Goal: Task Accomplishment & Management: Complete application form

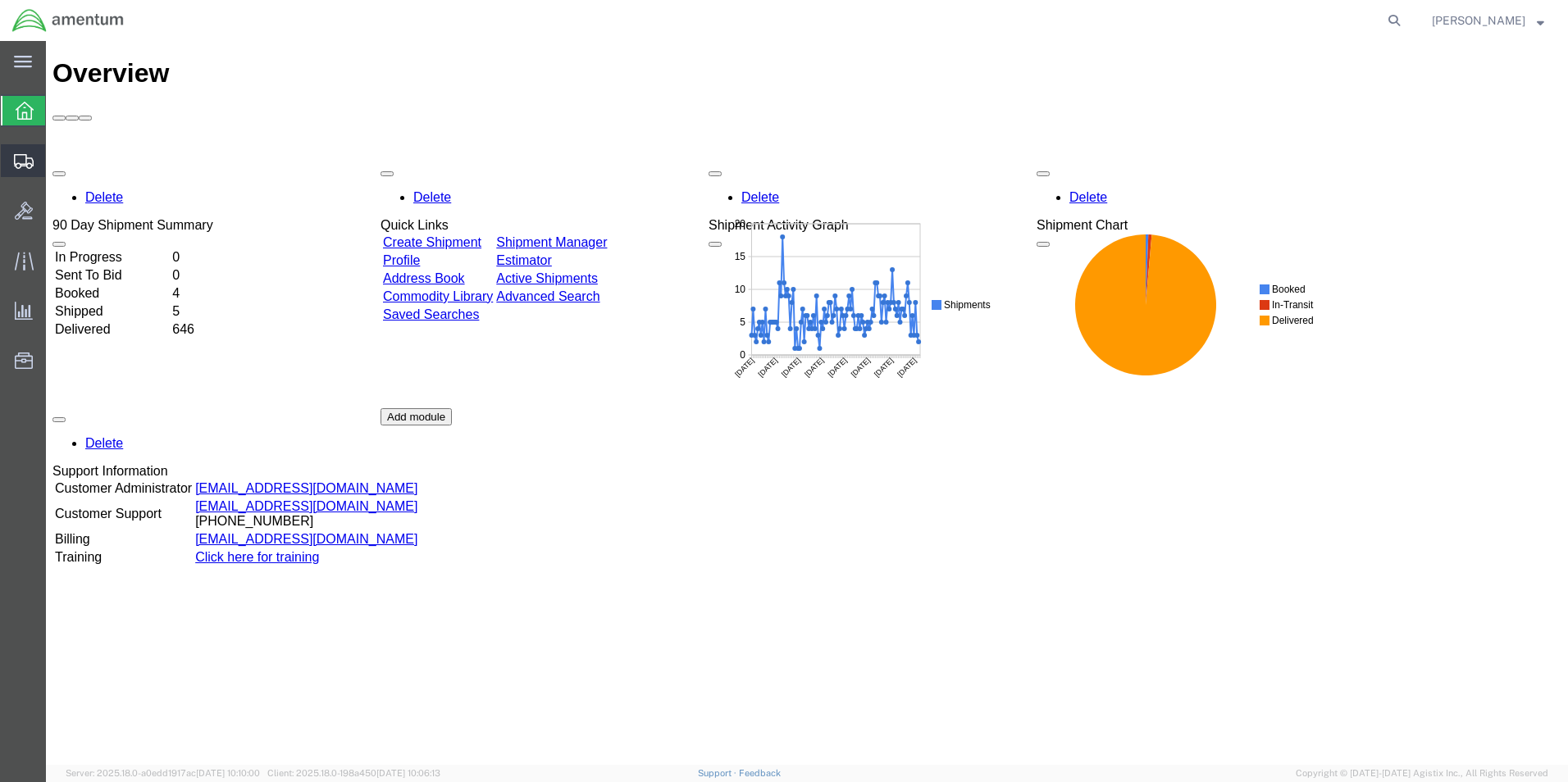
click at [0, 0] on span "Create Shipment" at bounding box center [0, 0] width 0 height 0
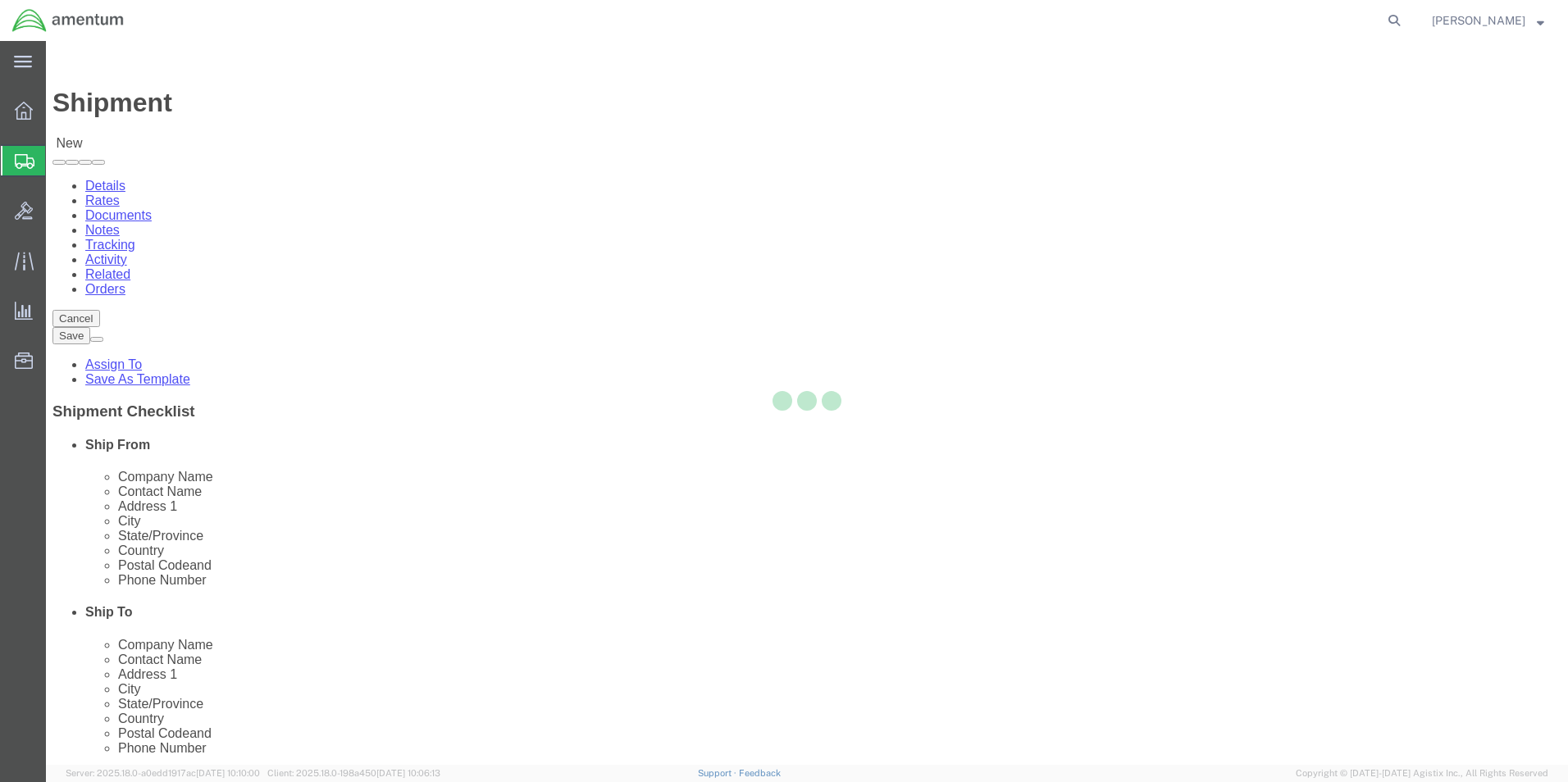
select select
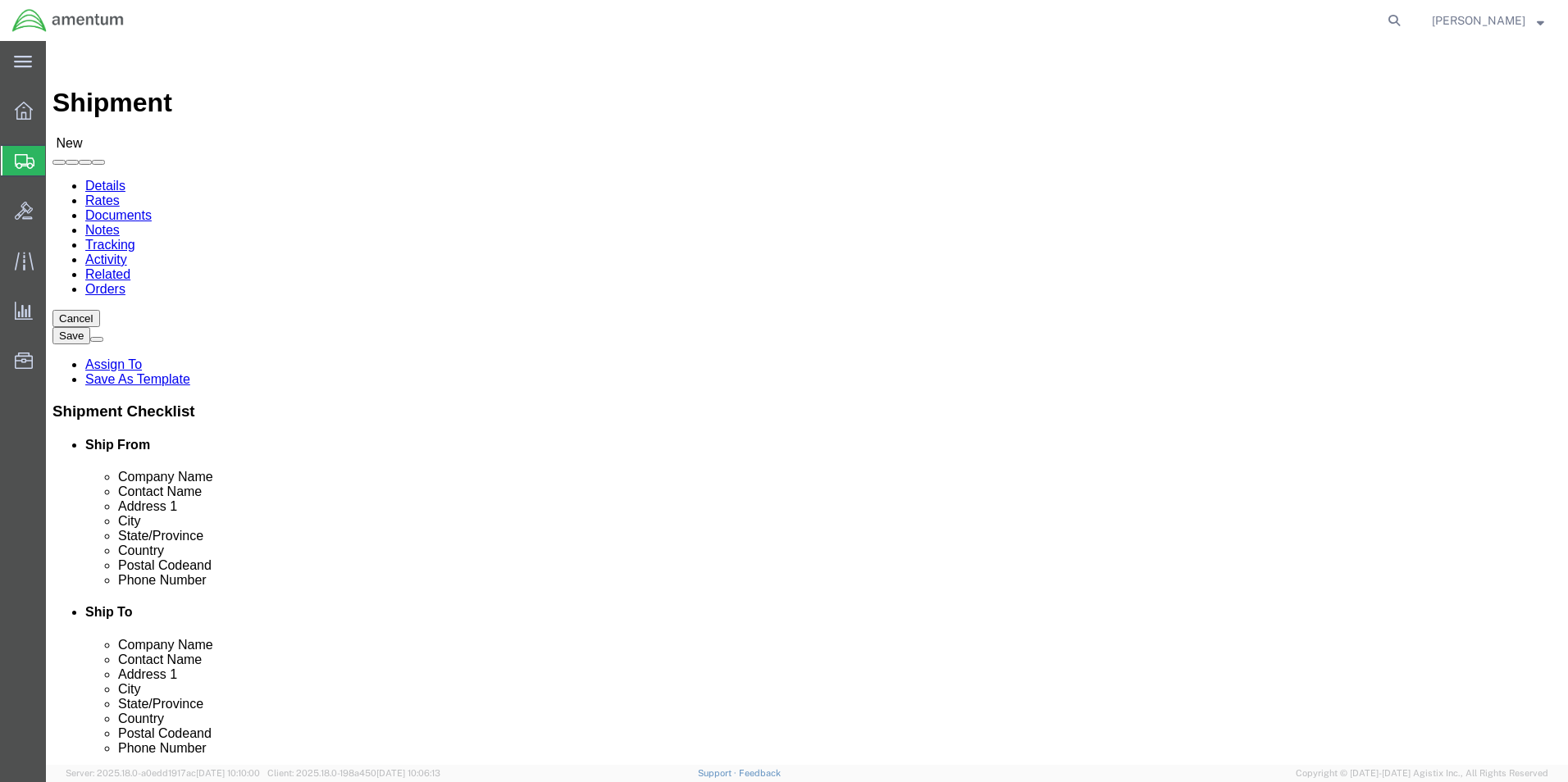
scroll to position [3116, 0]
select select "49931"
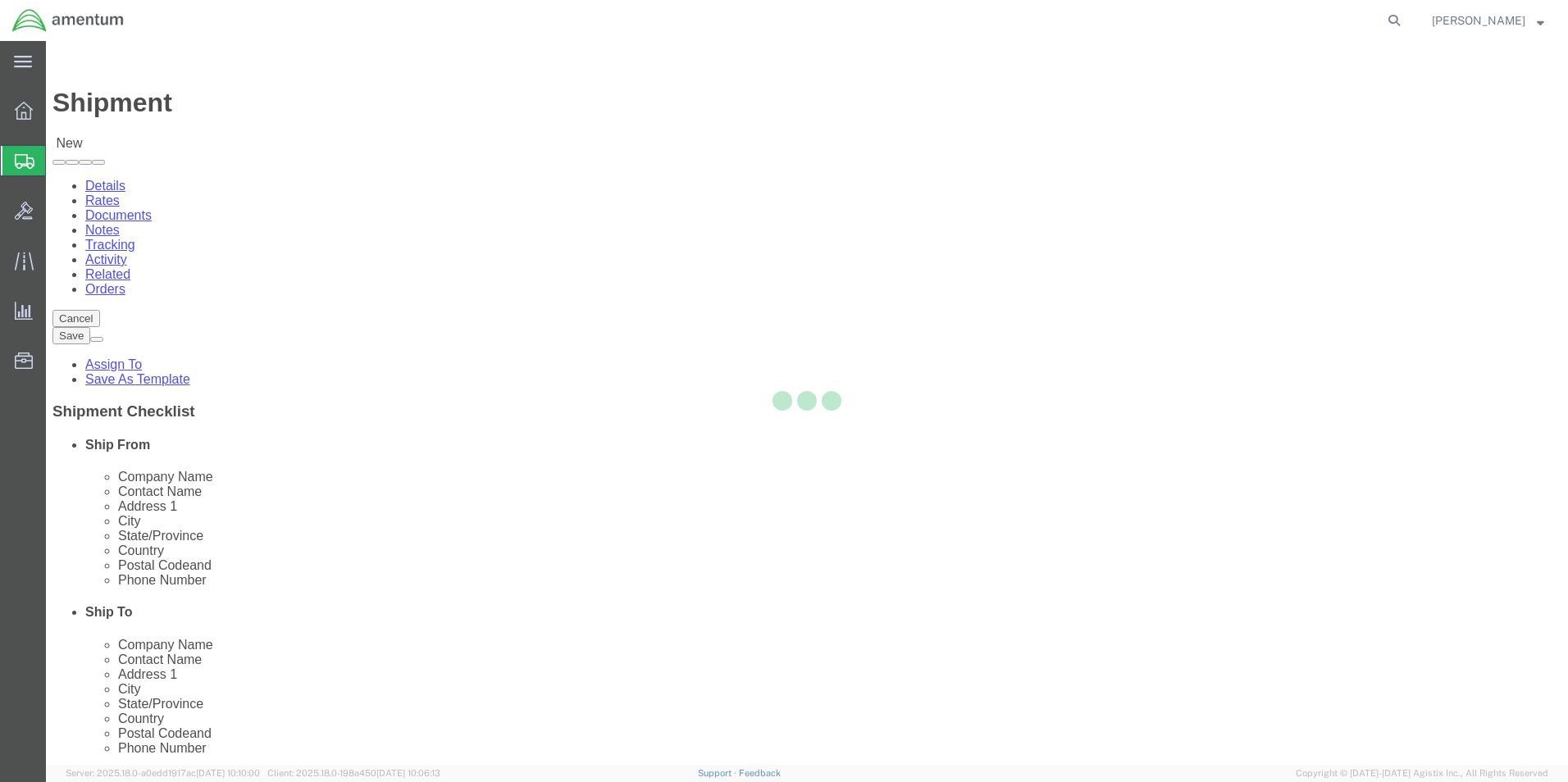
select select "FL"
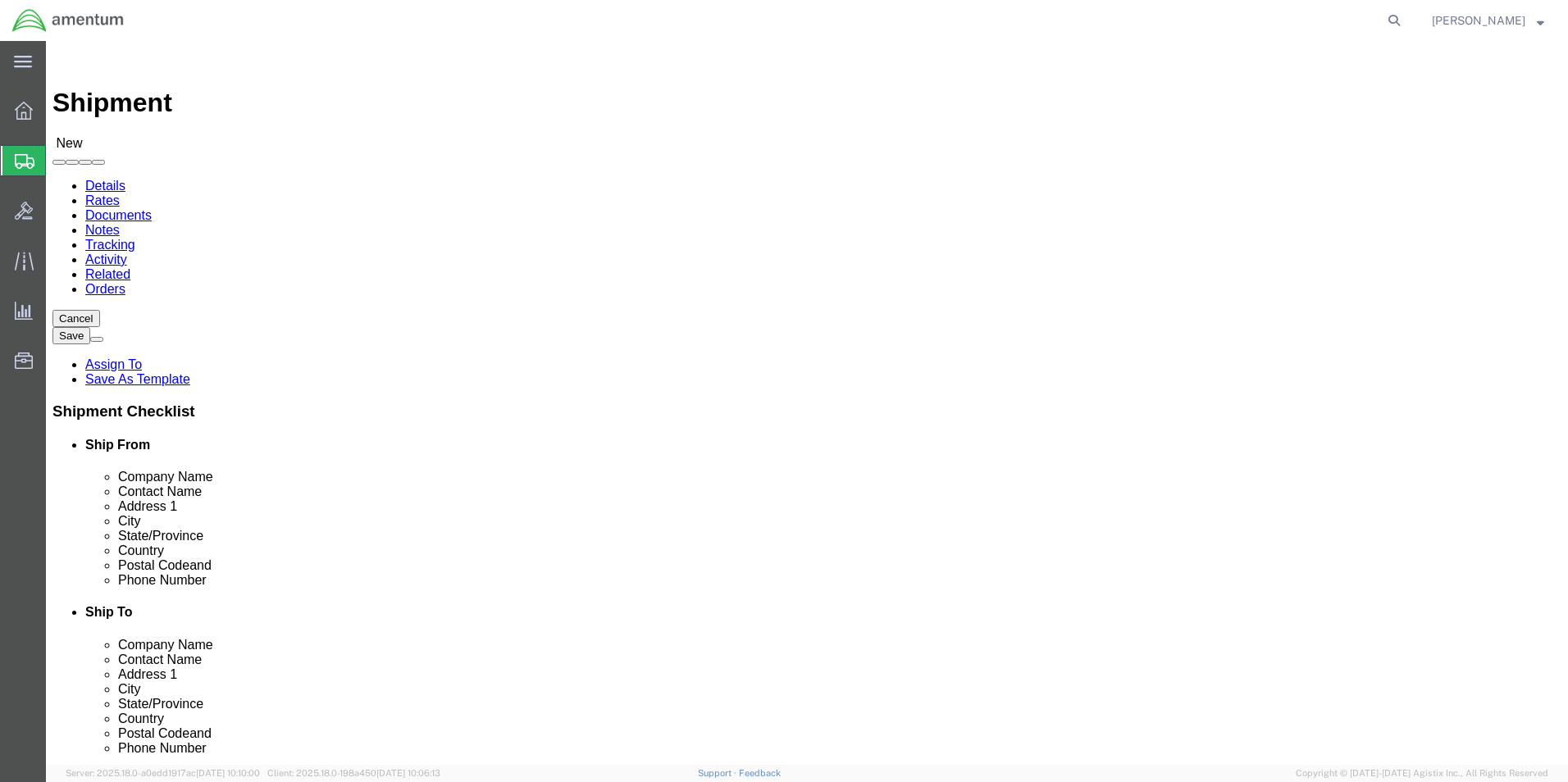
click input "text"
type input "CHICAGO AIR UNIT"
click input "text"
type input "[PERSON_NAME]"
click input "text"
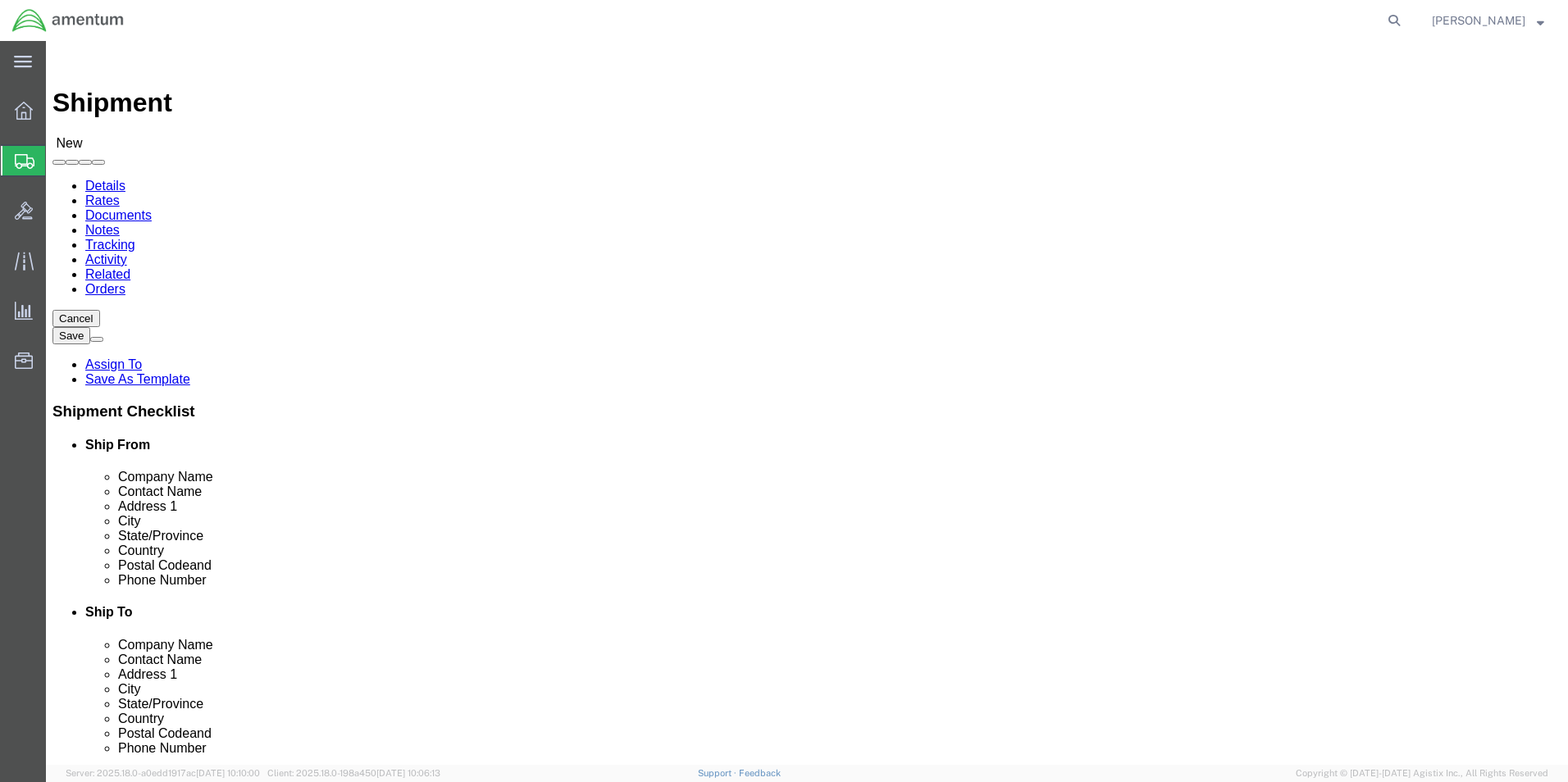
type input "[STREET_ADDRESS]"
click input "text"
type input "UNIT #2"
click input "text"
type input "[GEOGRAPHIC_DATA]"
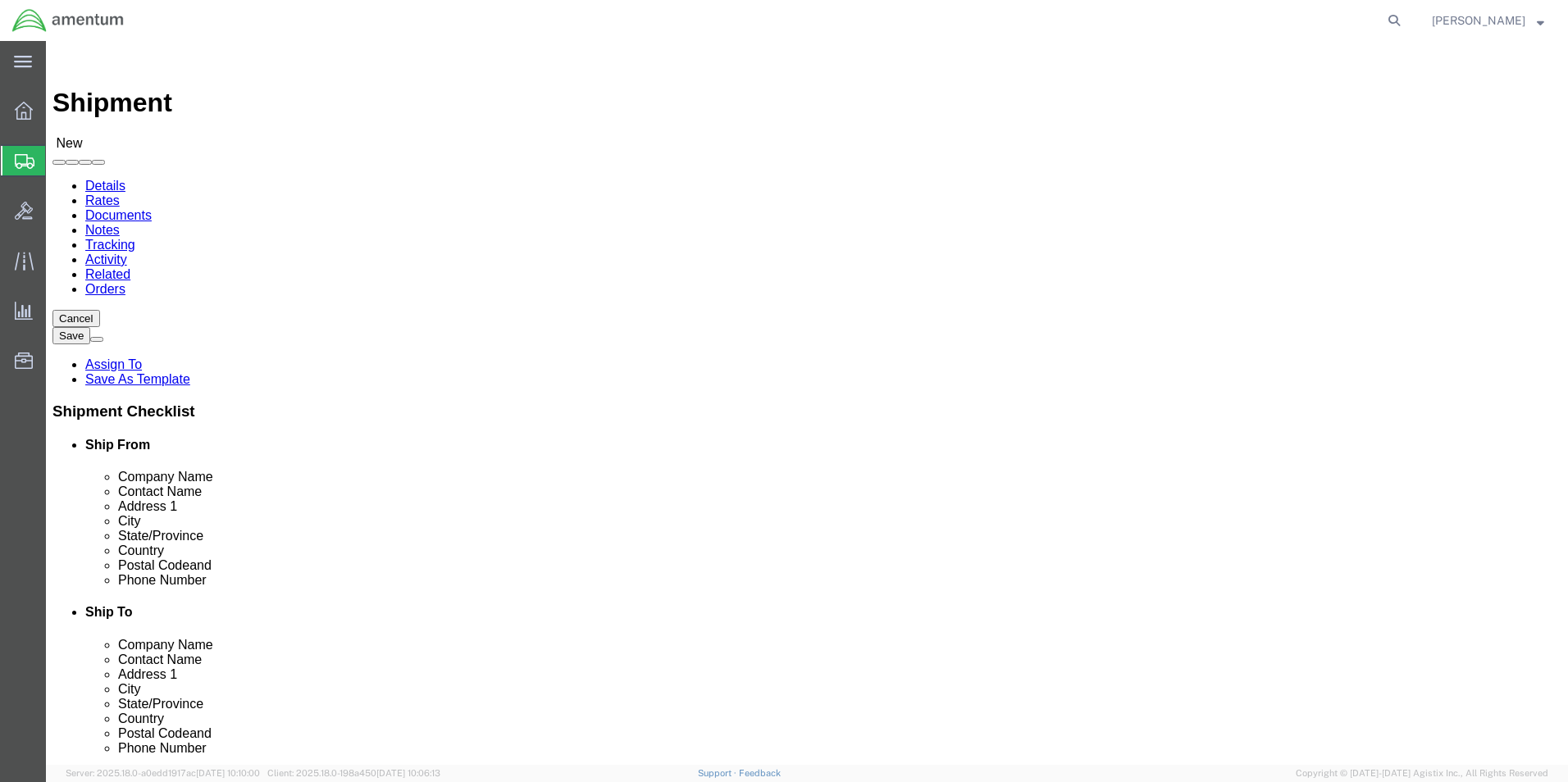
scroll to position [2, 0]
click input "Postal Code"
type input "60185"
click input "text"
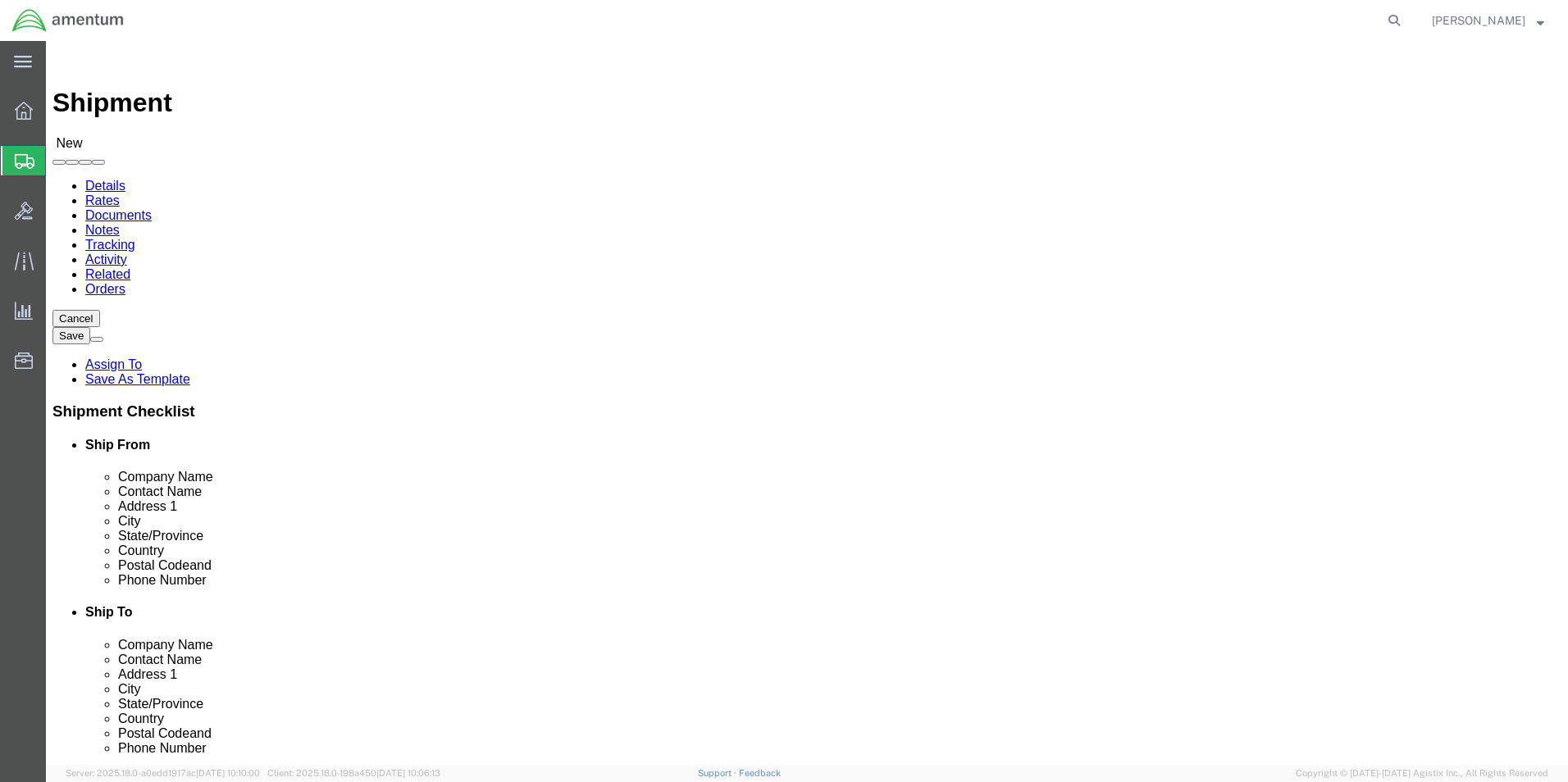
type input "[PHONE_NUMBER]"
click input "text"
type input "[PERSON_NAME][EMAIL_ADDRESS][PERSON_NAME][DOMAIN_NAME]"
drag, startPoint x: 873, startPoint y: 666, endPoint x: 872, endPoint y: 653, distance: 13.0
click div "Location My Profile Location [PHONE_NUMBER] [PHONE_NUMBER] [PHONE_NUMBER] [PHON…"
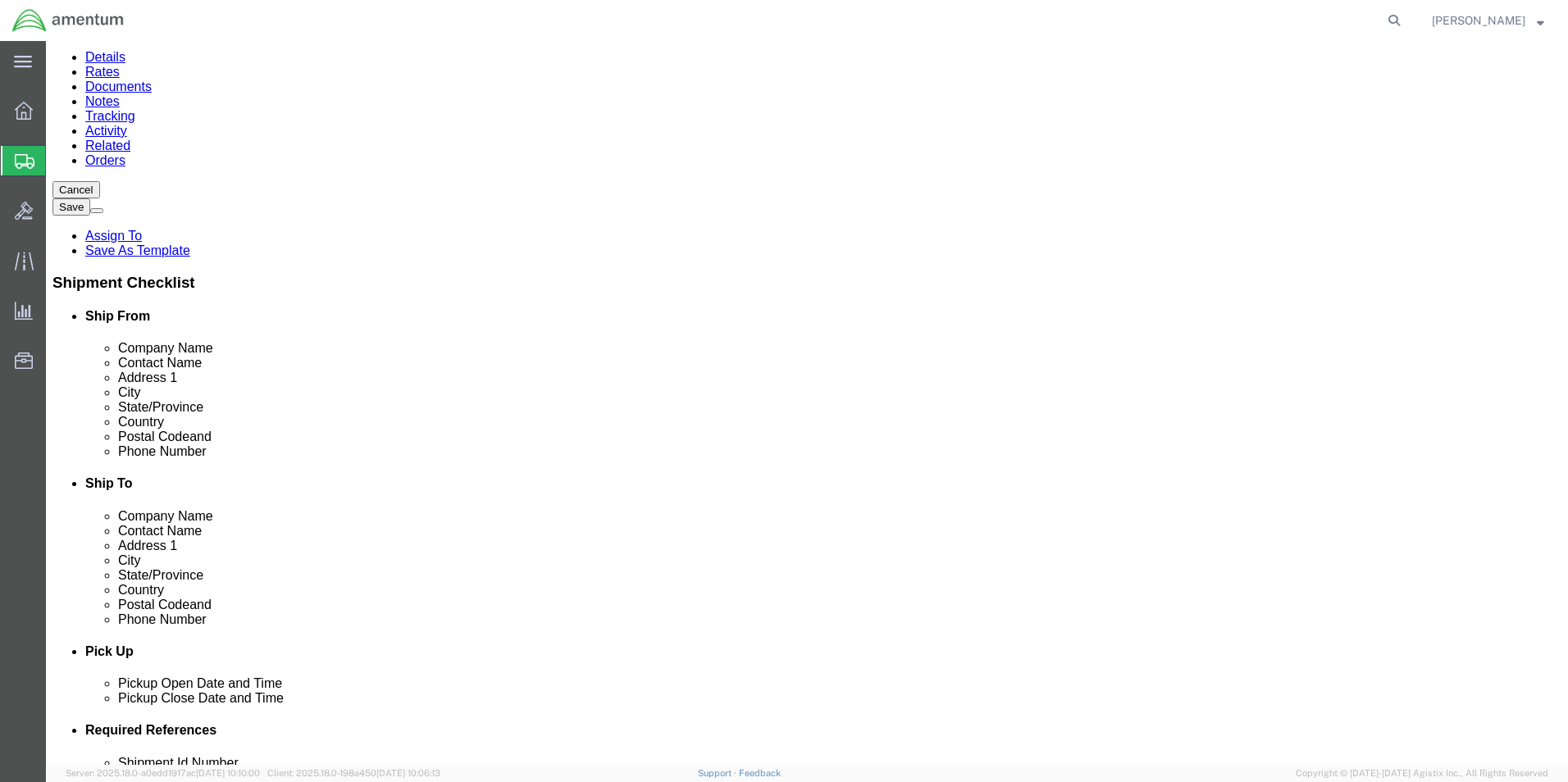
scroll to position [164, 0]
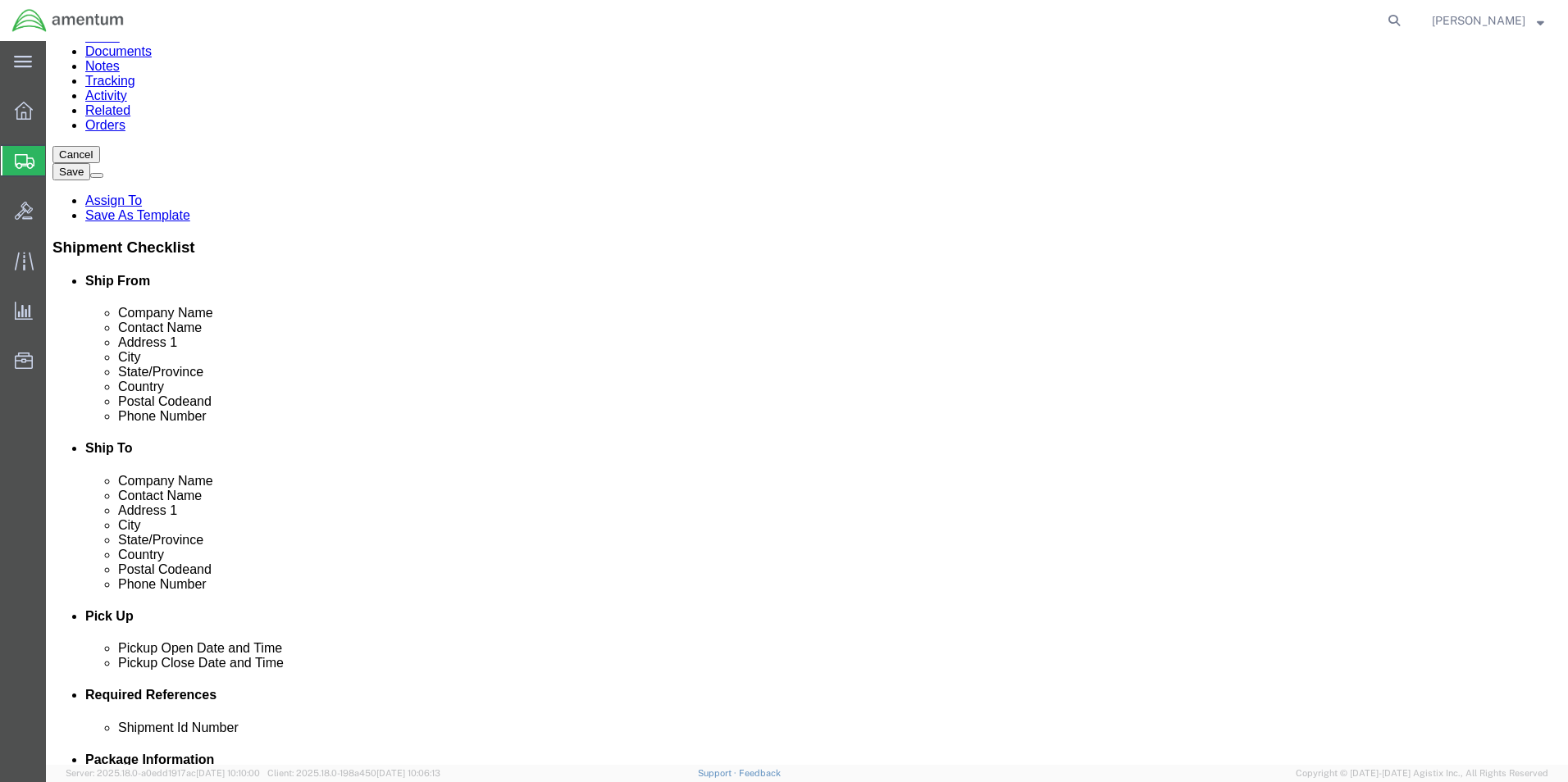
click input "checkbox"
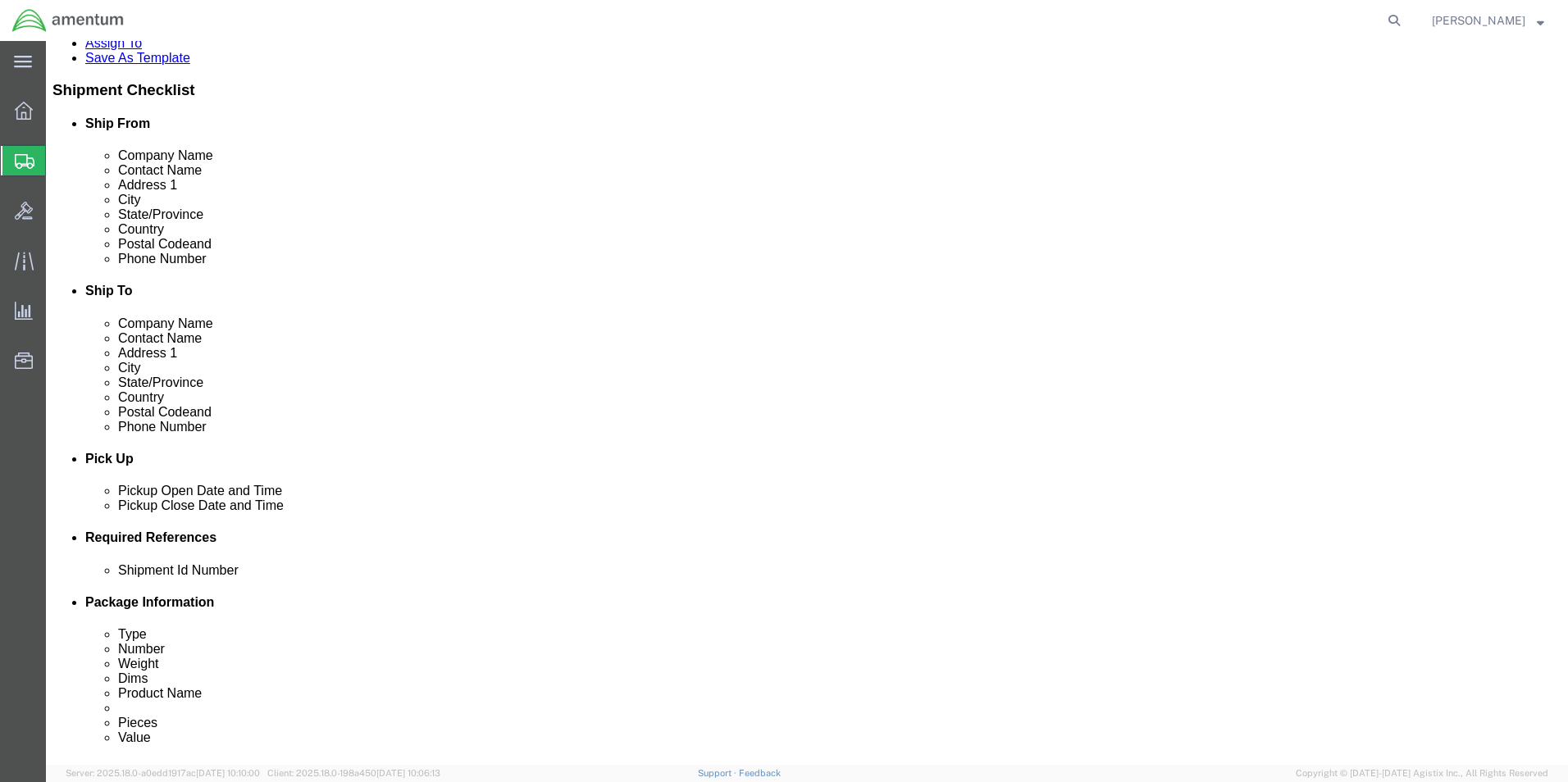
scroll to position [328, 0]
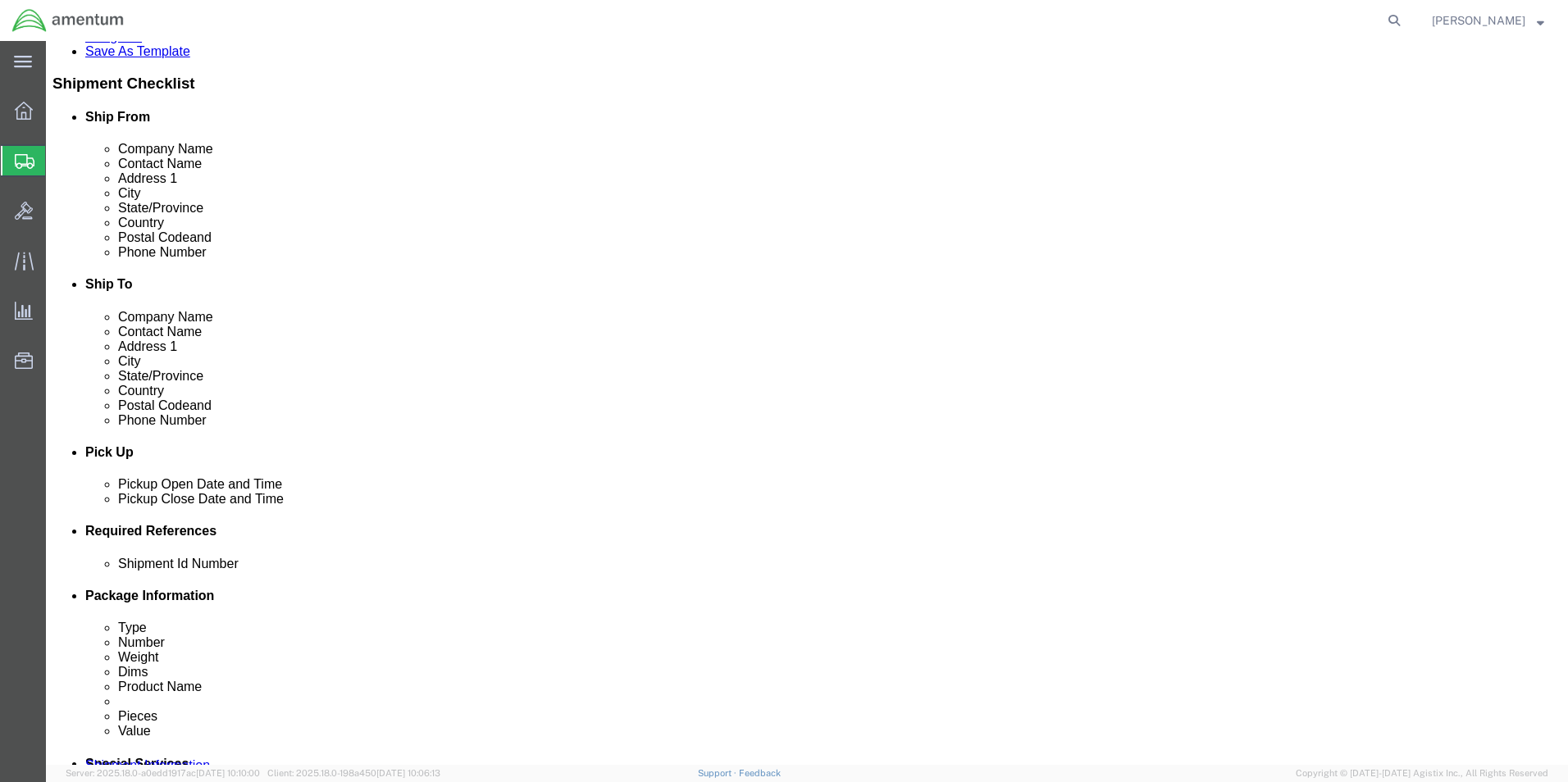
click input "checkbox"
checkbox input "true"
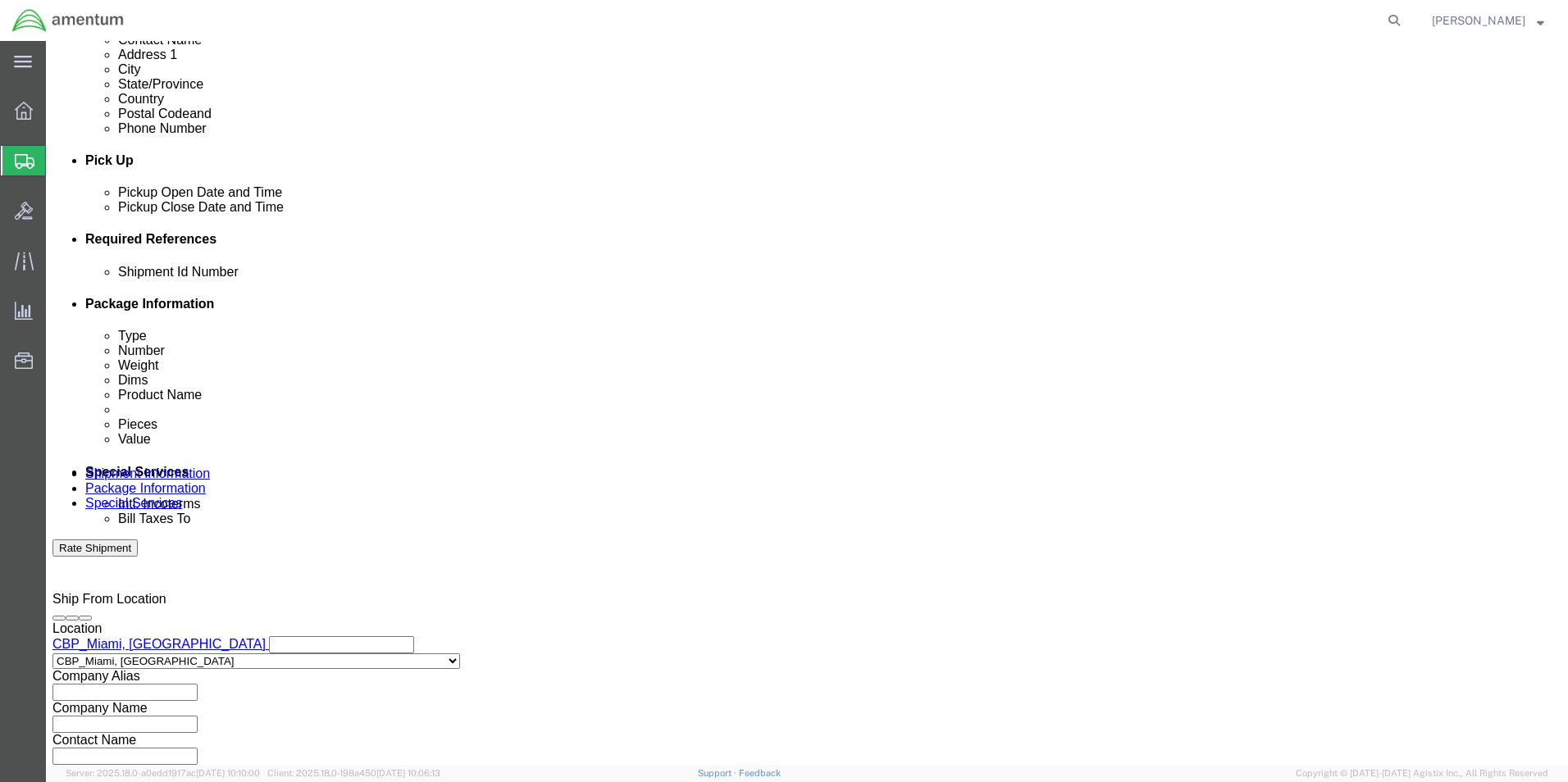
scroll to position [574, 0]
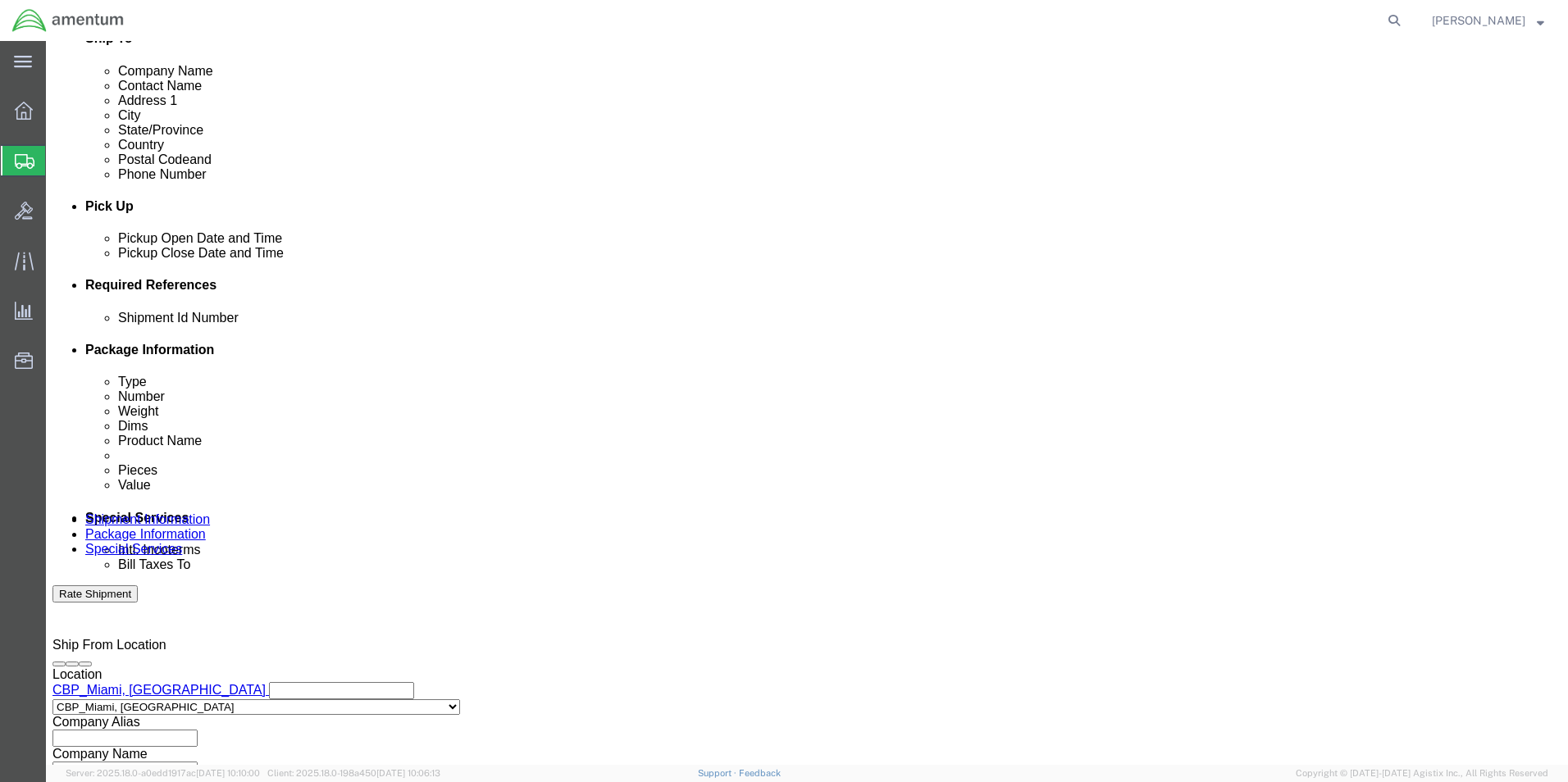
click button "Add reference"
click select "Select Account Type Activity ID Airline Appointment Number ASN Batch Request # …"
select select "DEPT"
click select "Select Account Type Activity ID Airline Appointment Number ASN Batch Request # …"
click input "text"
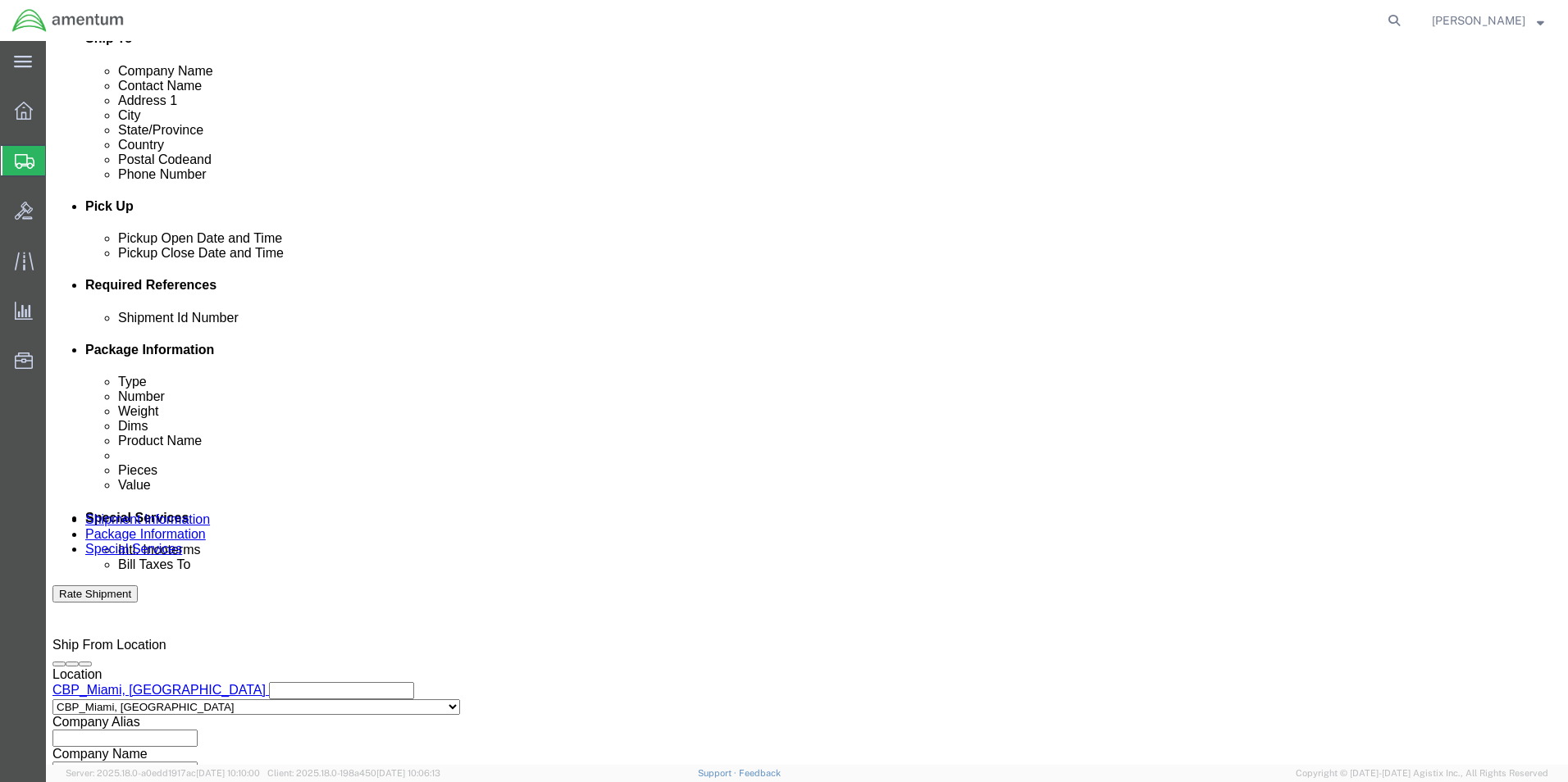
type input "CBP"
click button "Add reference"
click select "Select Account Type Activity ID Airline Appointment Number ASN Batch Request # …"
select select "CUSTREF"
click select "Select Account Type Activity ID Airline Appointment Number ASN Batch Request # …"
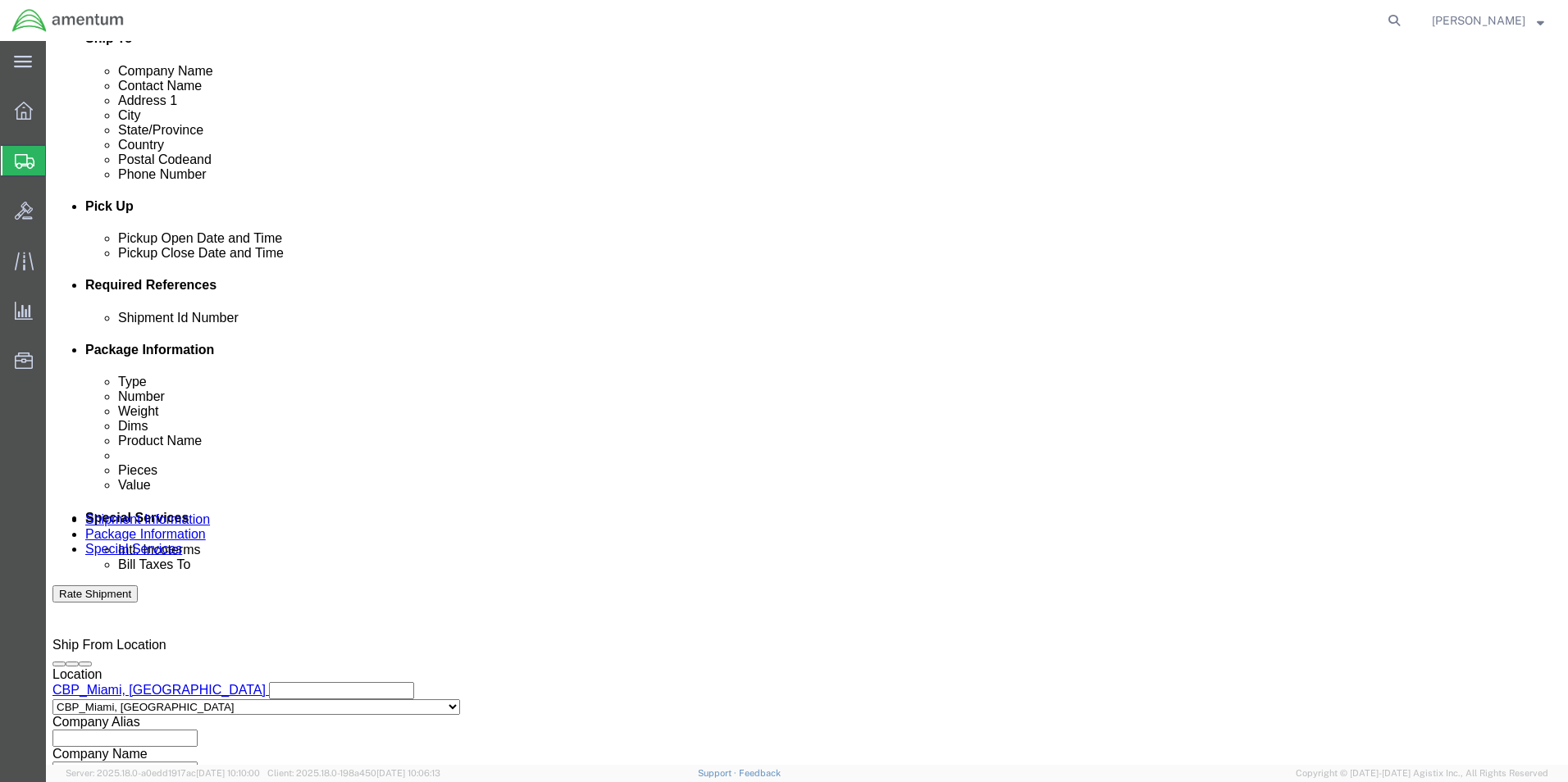
click input "text"
type input "2 AFT & 2 FWD PASSENGER SEATS"
click button "Add reference"
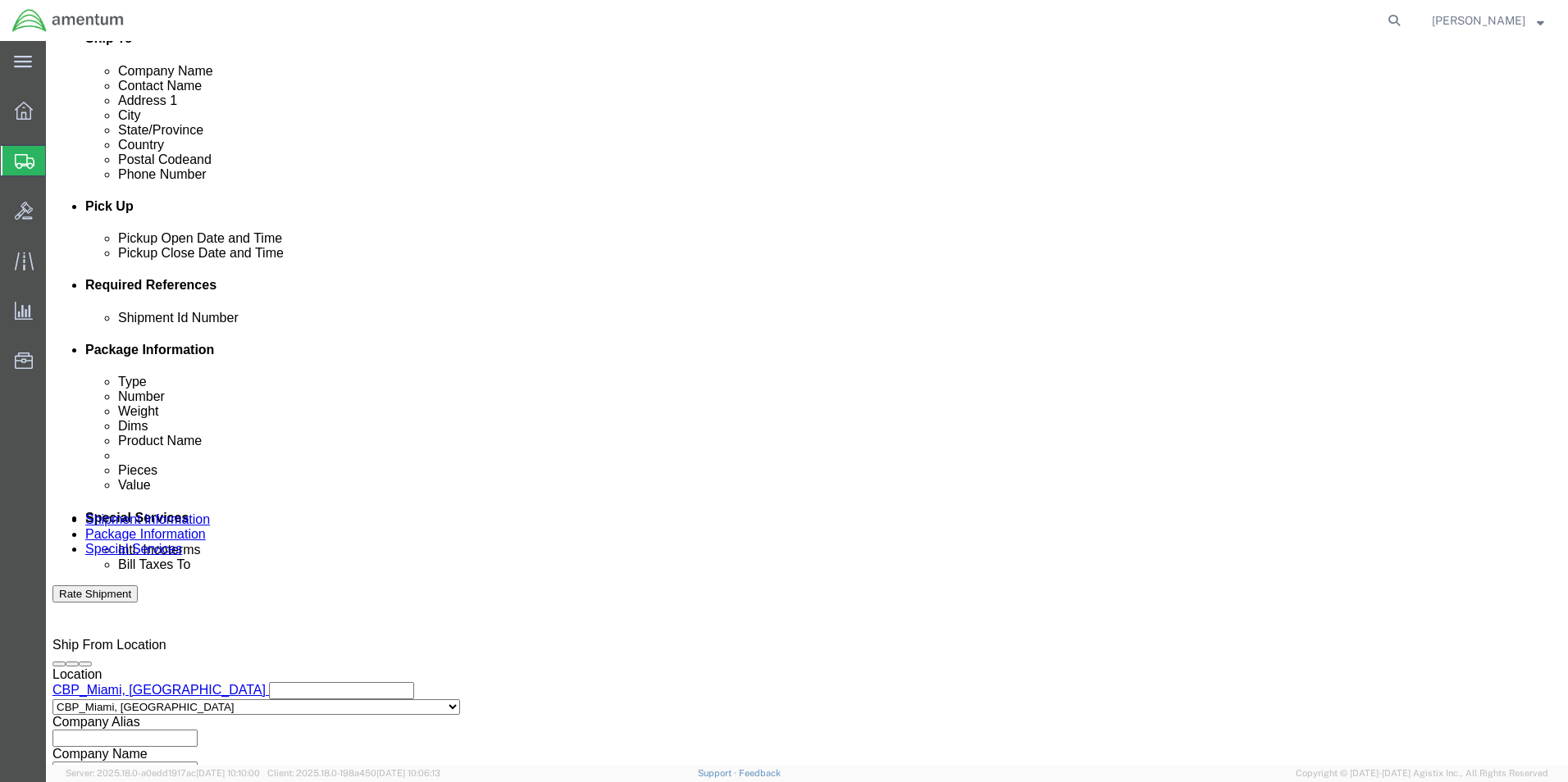
click select "Select Account Type Activity ID Airline Appointment Number ASN Batch Request # …"
select select "PROJNUM"
click select "Select Account Type Activity ID Airline Appointment Number ASN Batch Request # …"
click input "text"
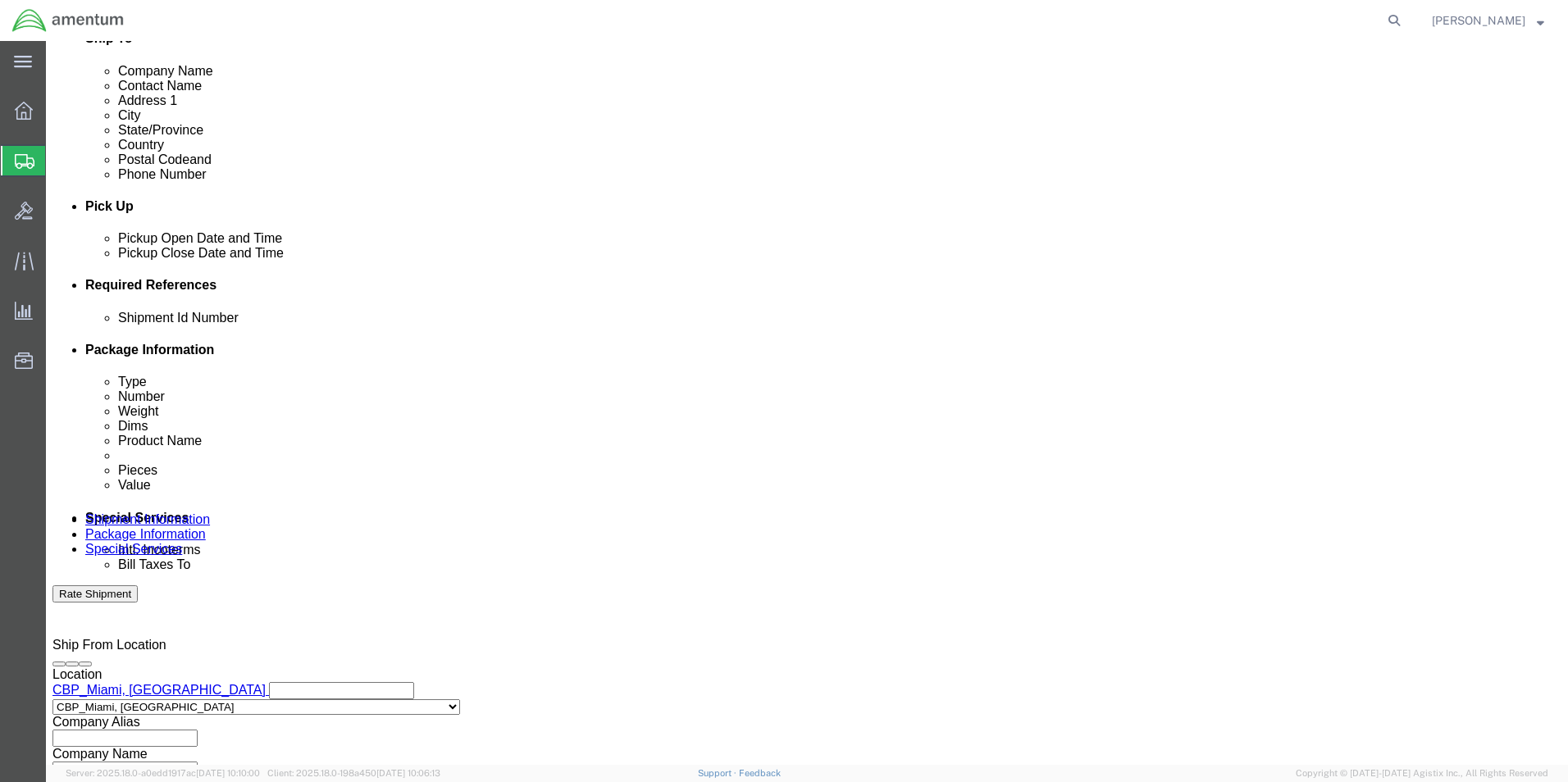
type input "6118.03.03.2219.000.EMI.0000"
click input "text"
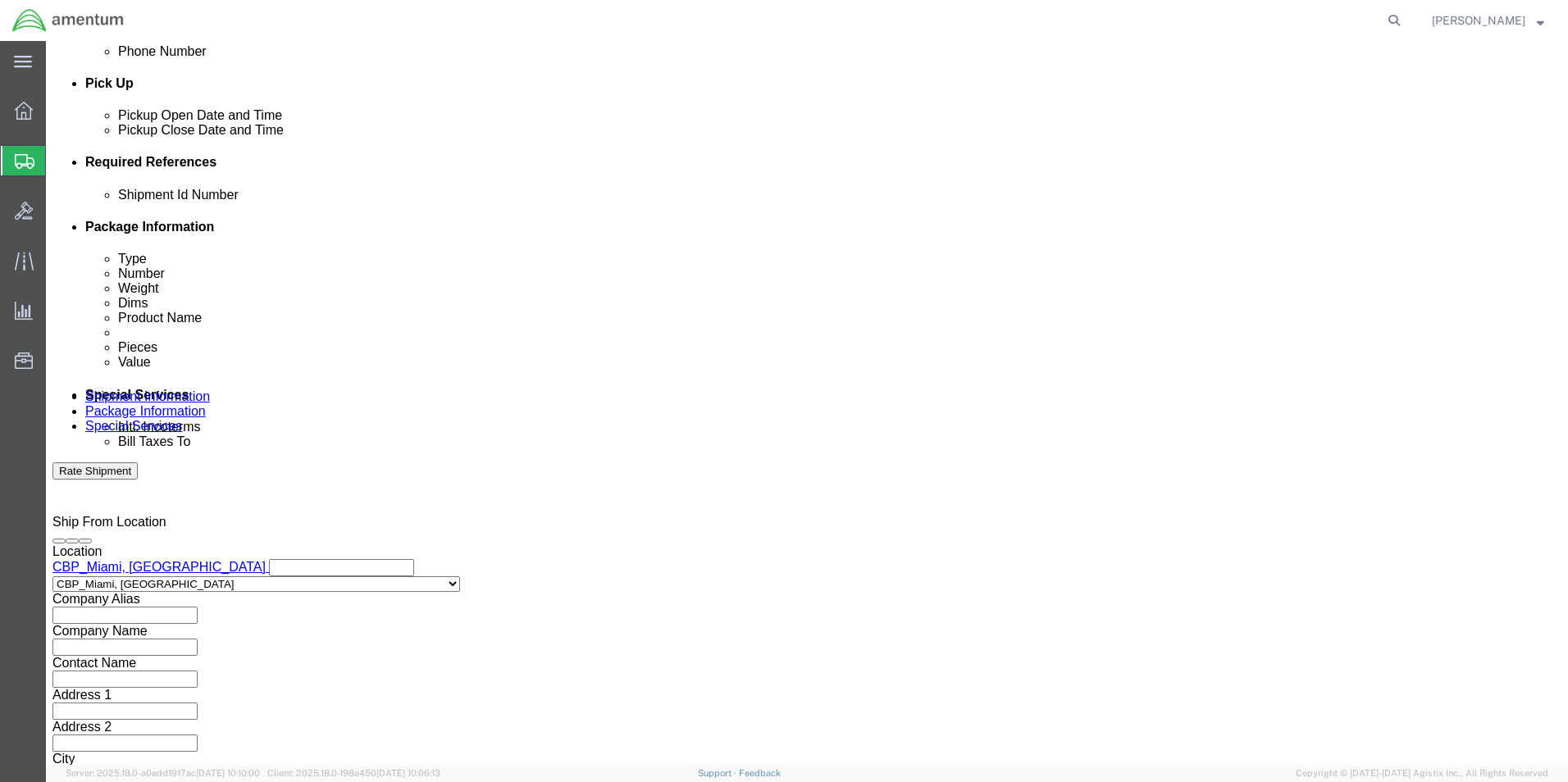
scroll to position [715, 0]
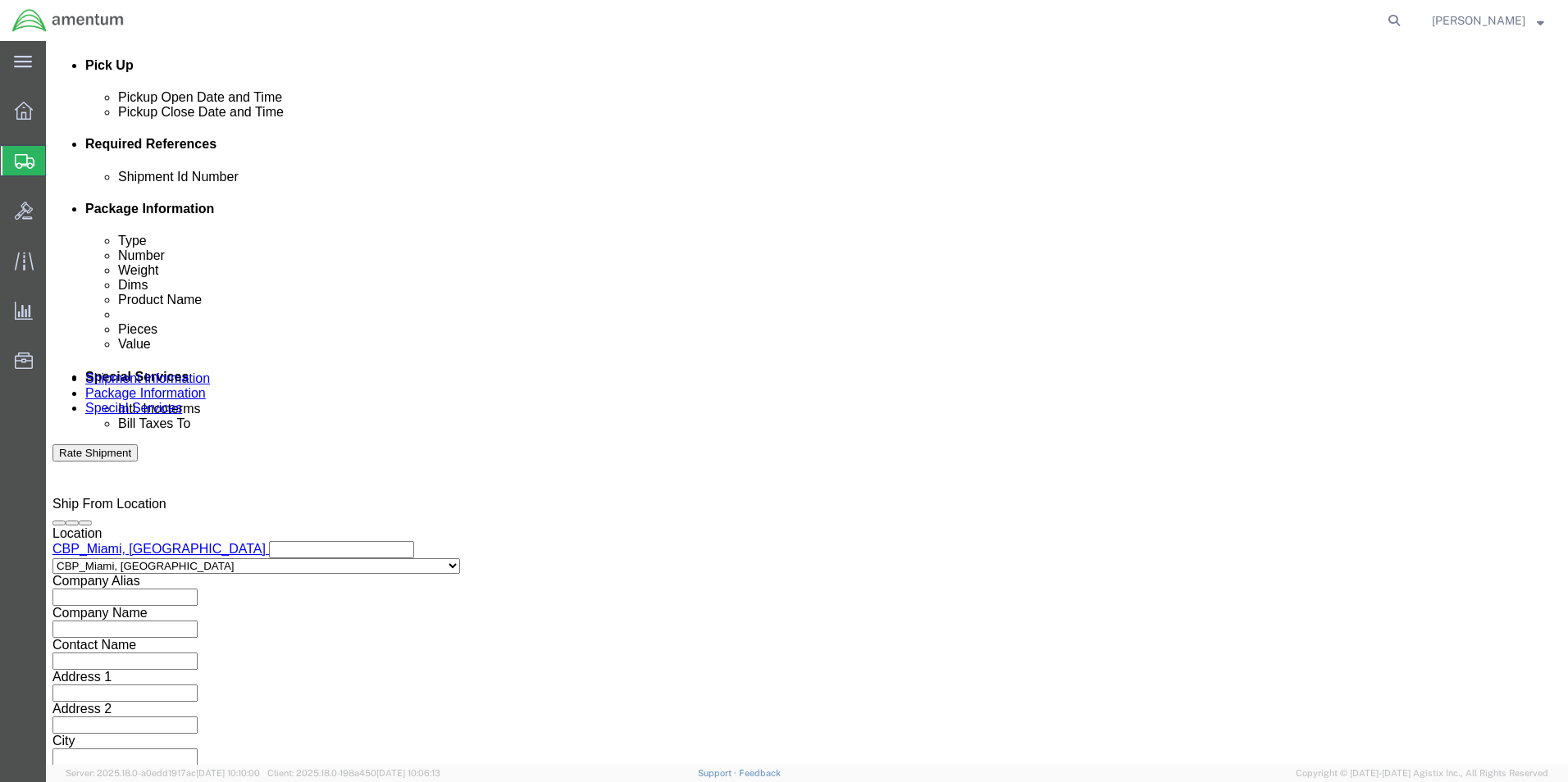
click button "Continue"
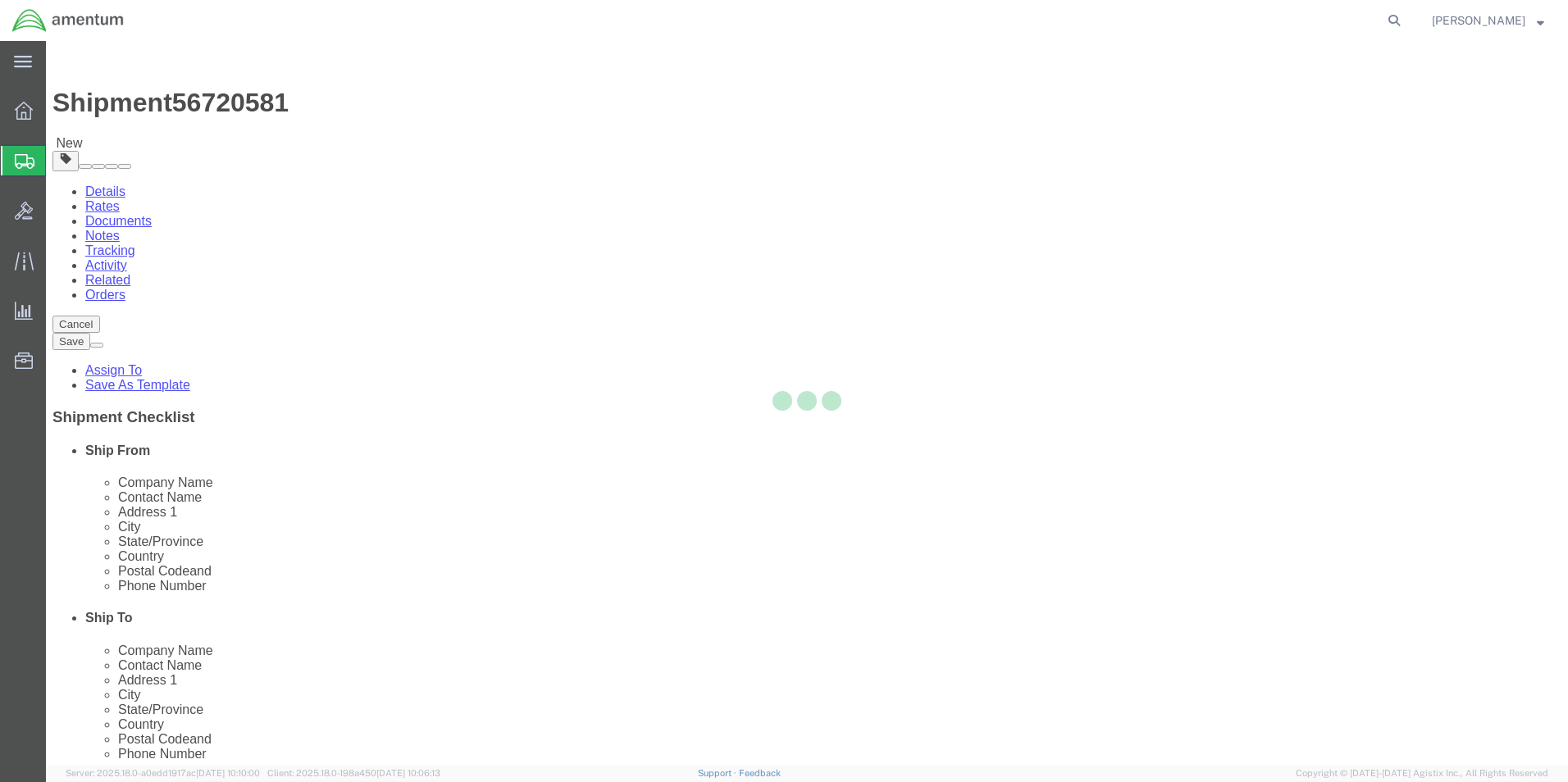
select select "CBOX"
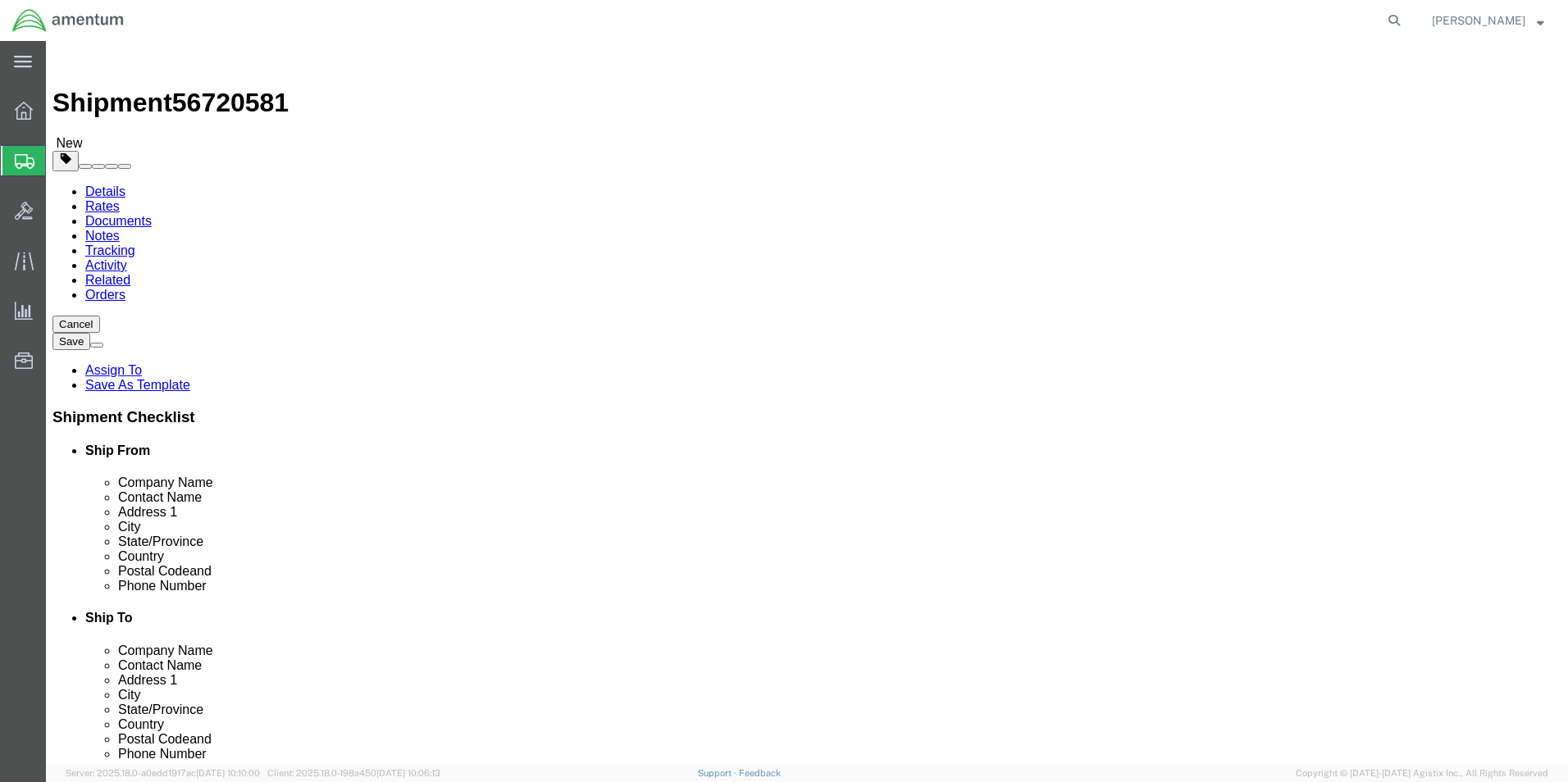
click button "Previous"
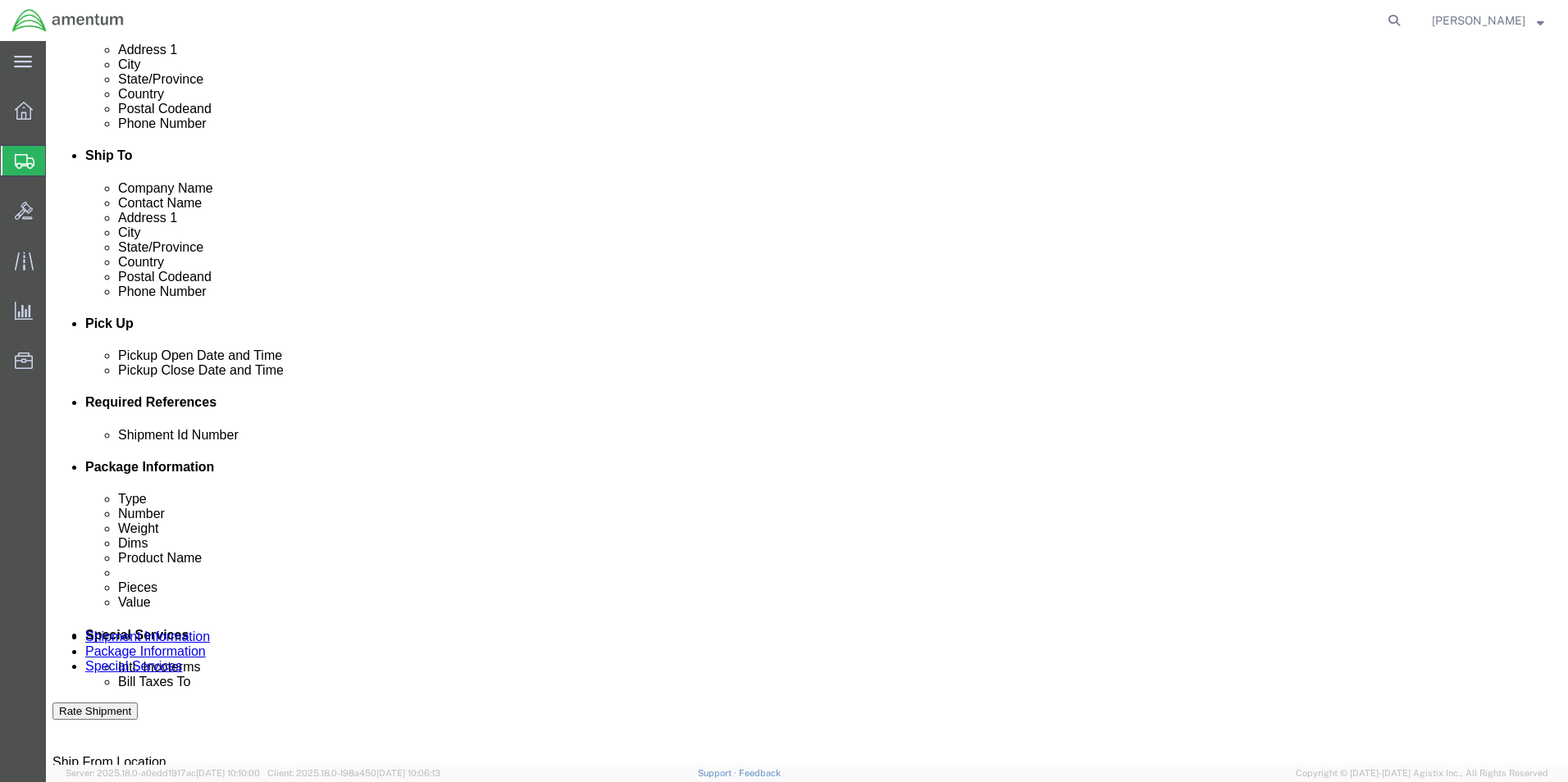
scroll to position [492, 0]
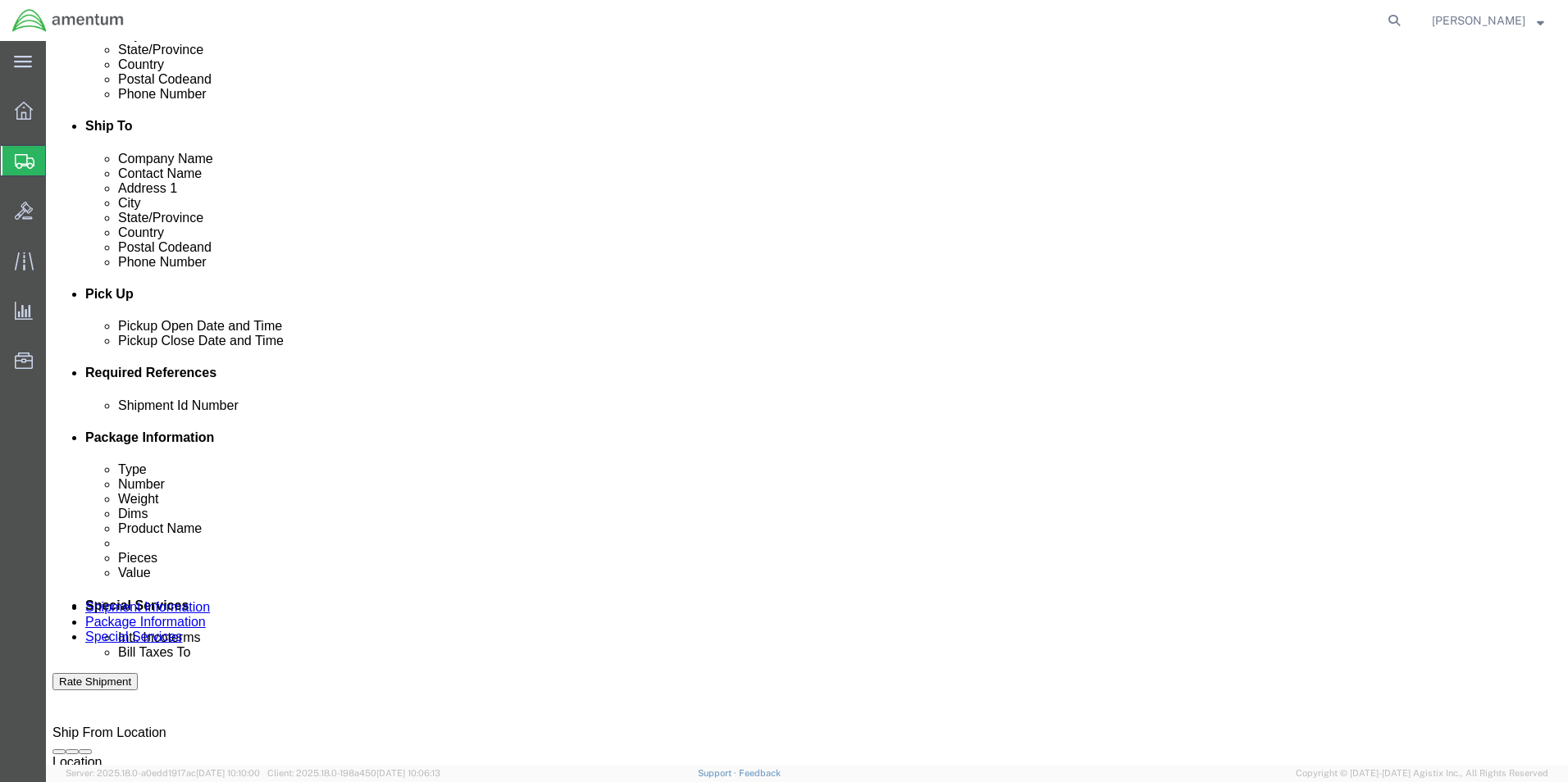
click input "text"
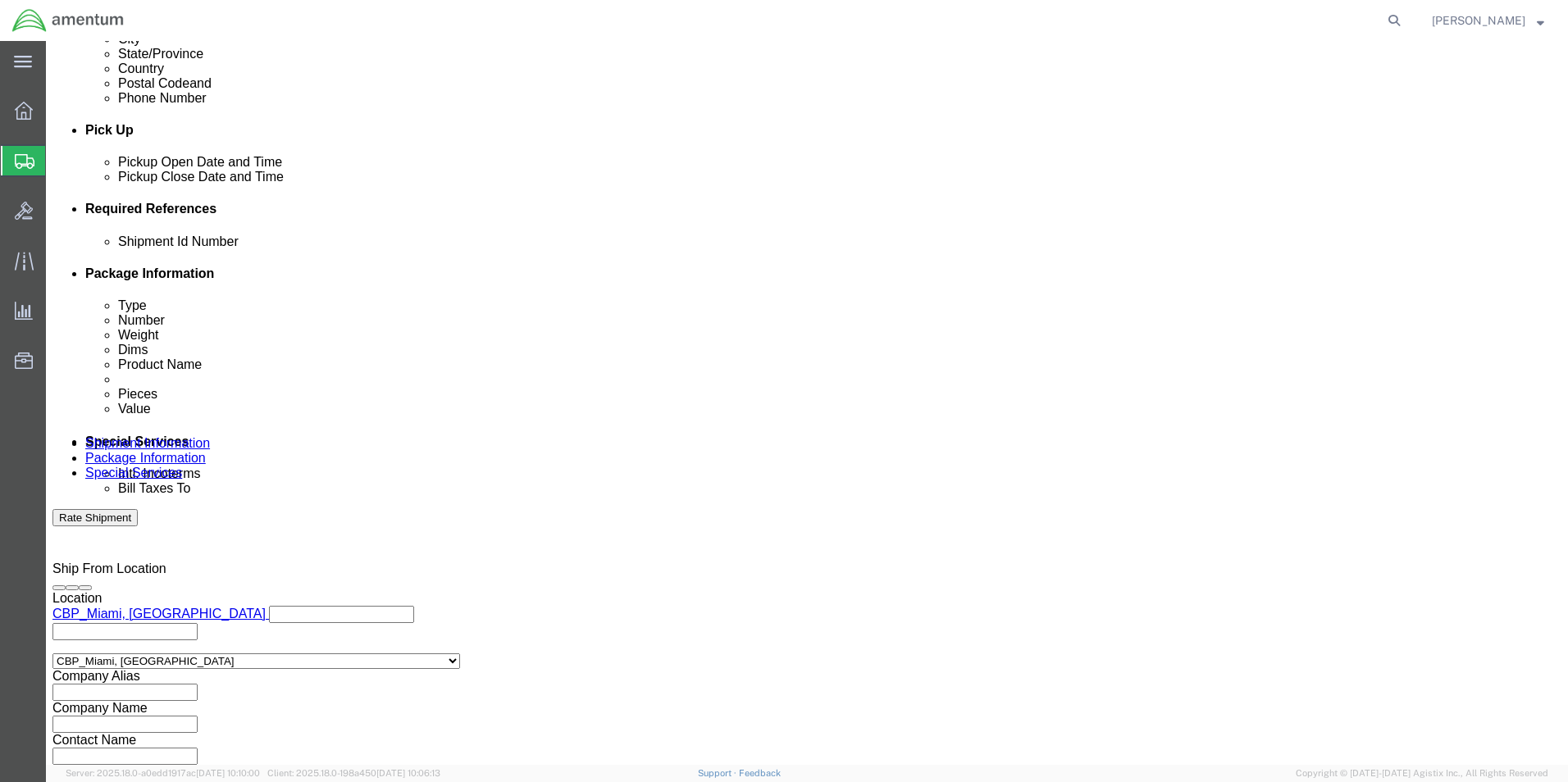
scroll to position [715, 0]
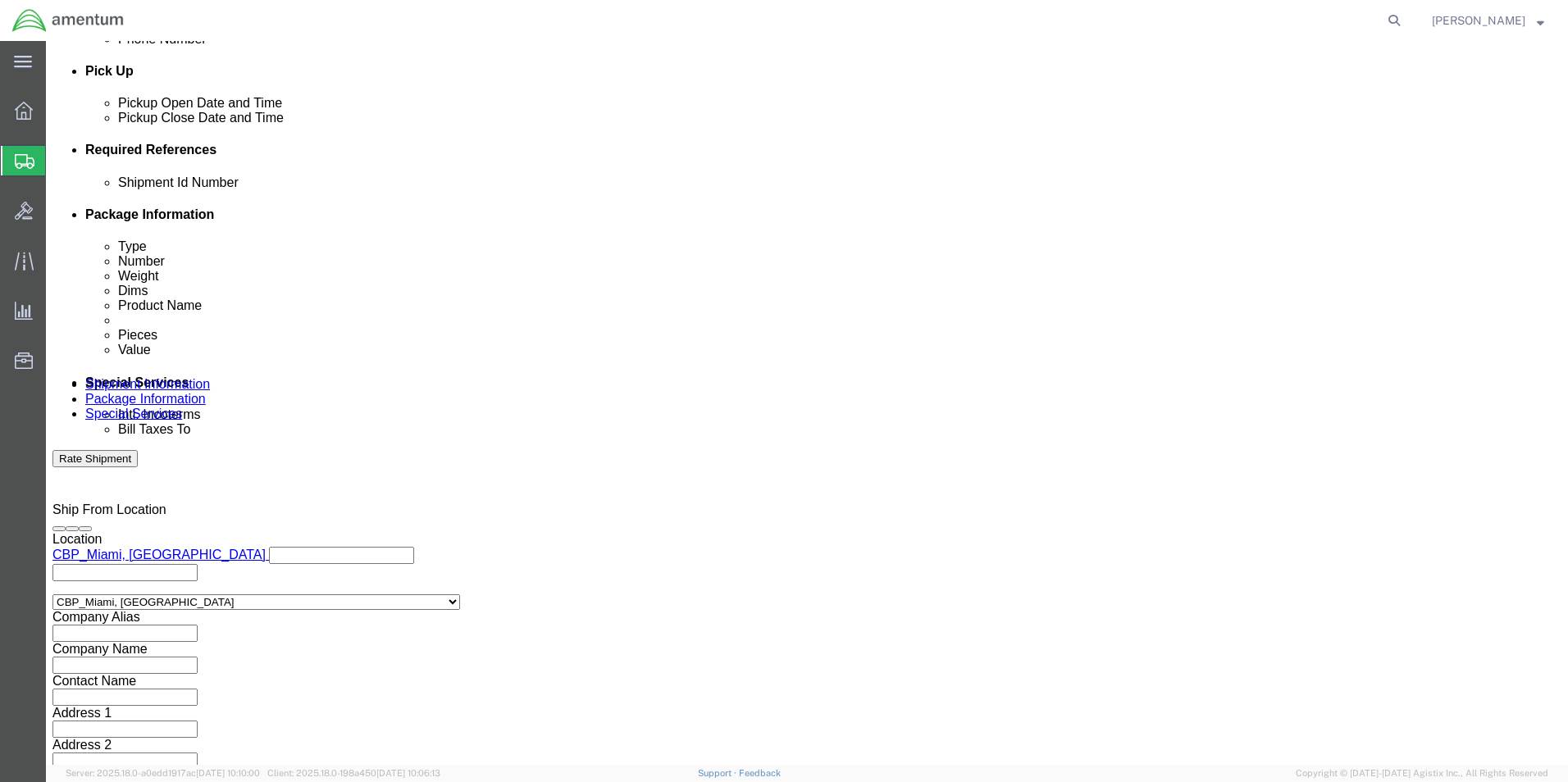
type input "56720581"
click button "Continue"
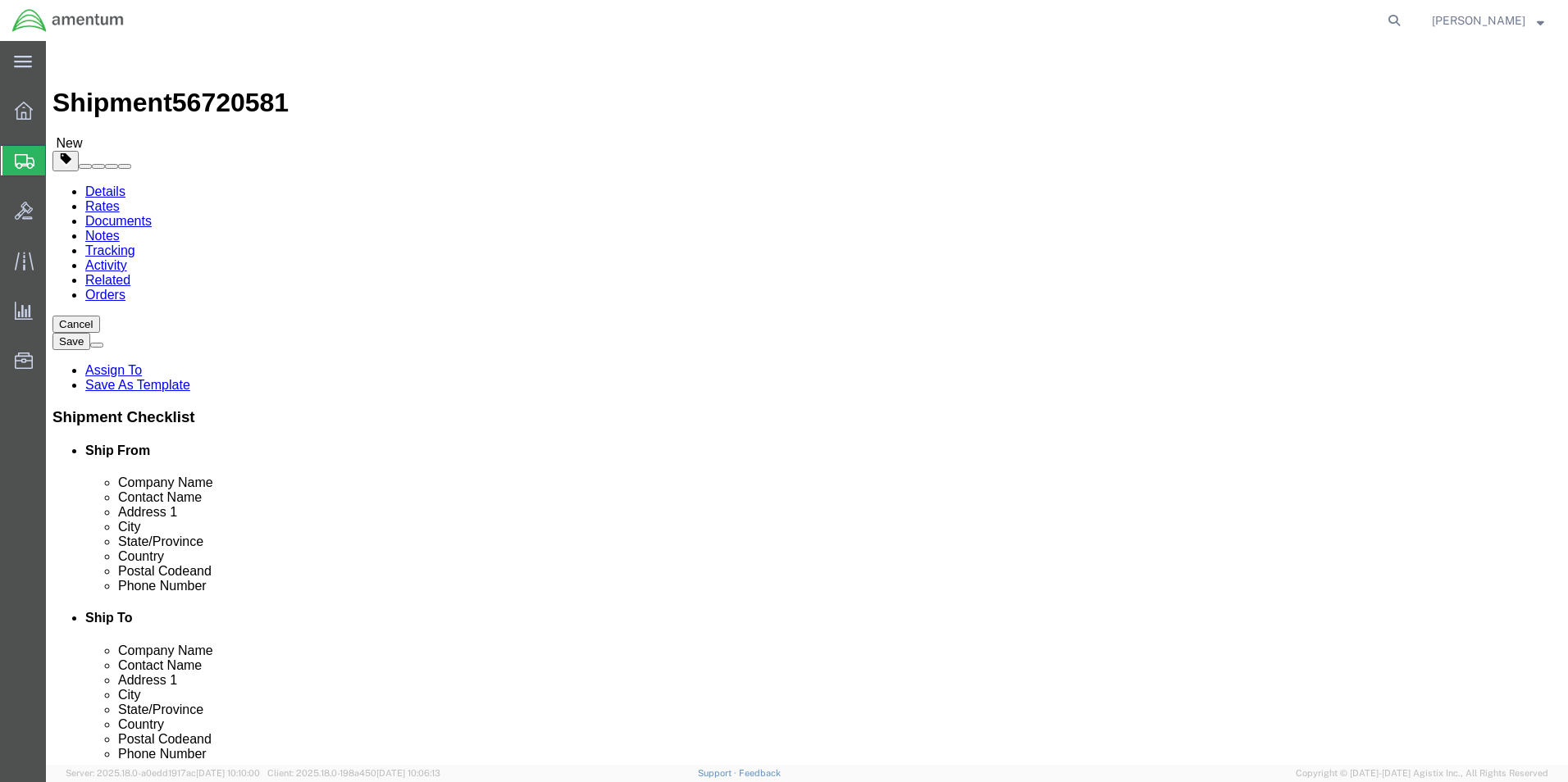
click input "text"
type input "36"
click input "text"
type input "18"
click div "Length 36 x Width 18 x Height Select cm ft in"
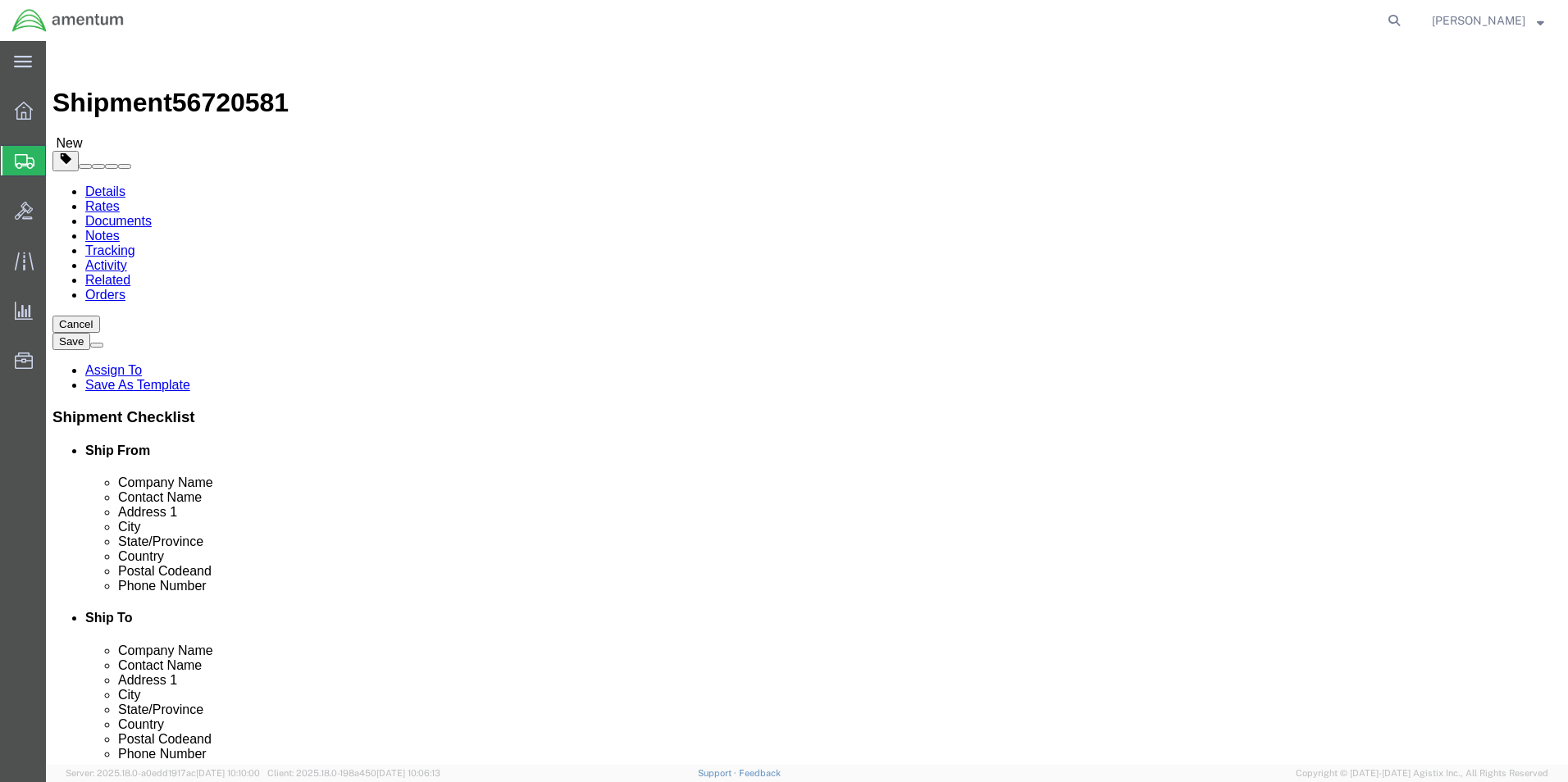
click input "text"
type input "33"
click input "0.00"
type input "100.00"
click span
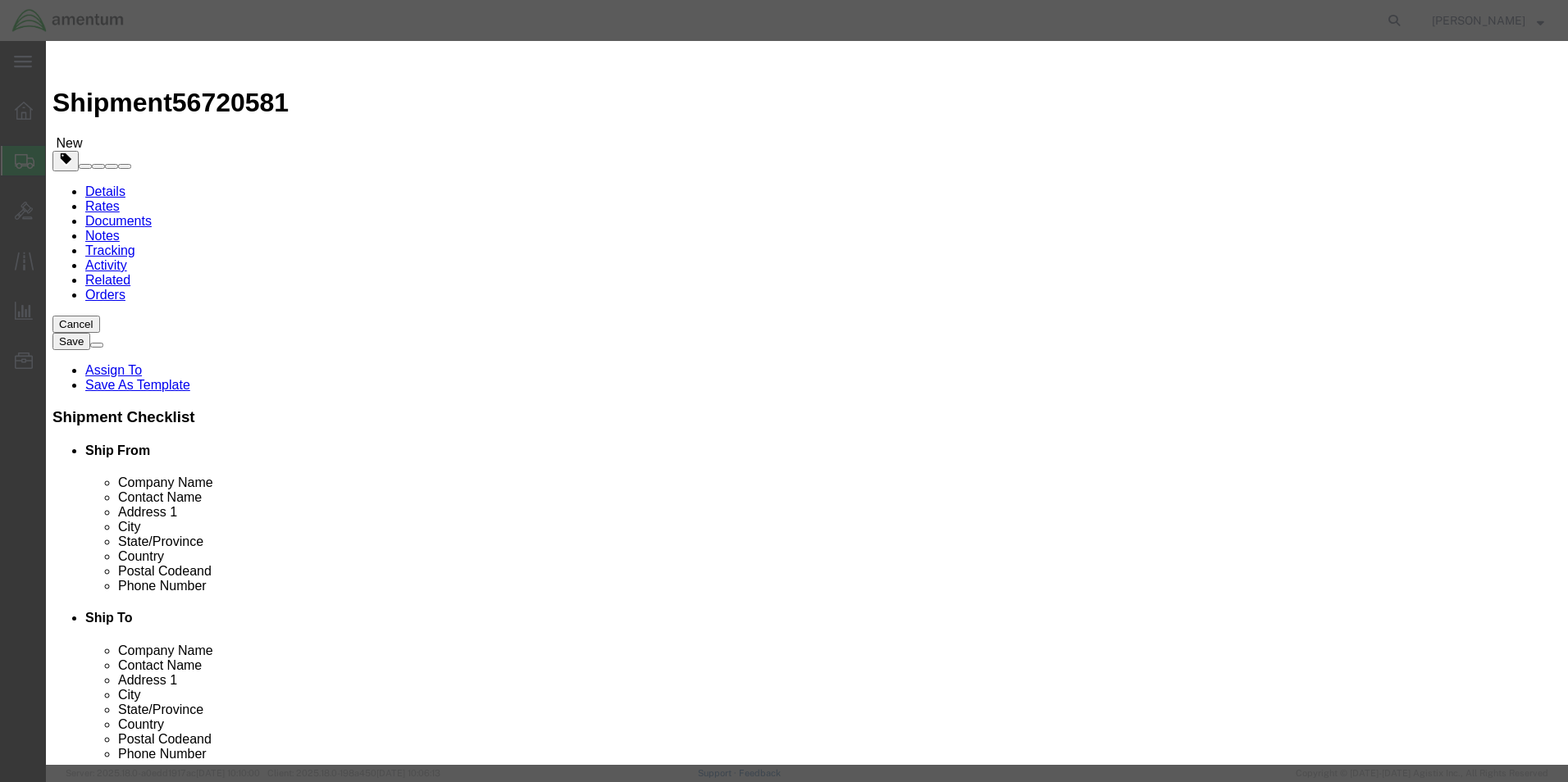
click input "text"
click input "aft"
type input "t"
click input "AFT"
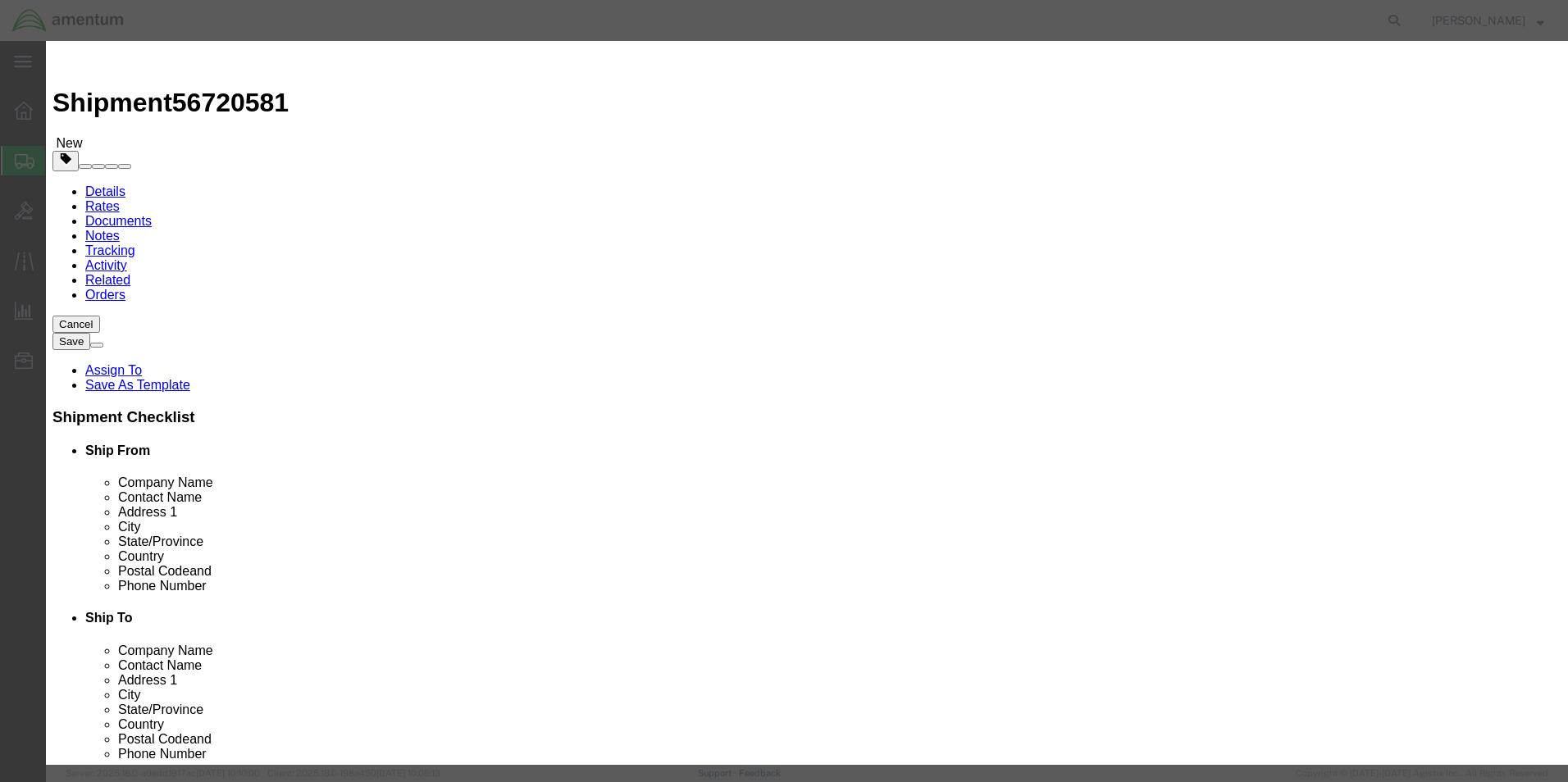
click input "AFT"
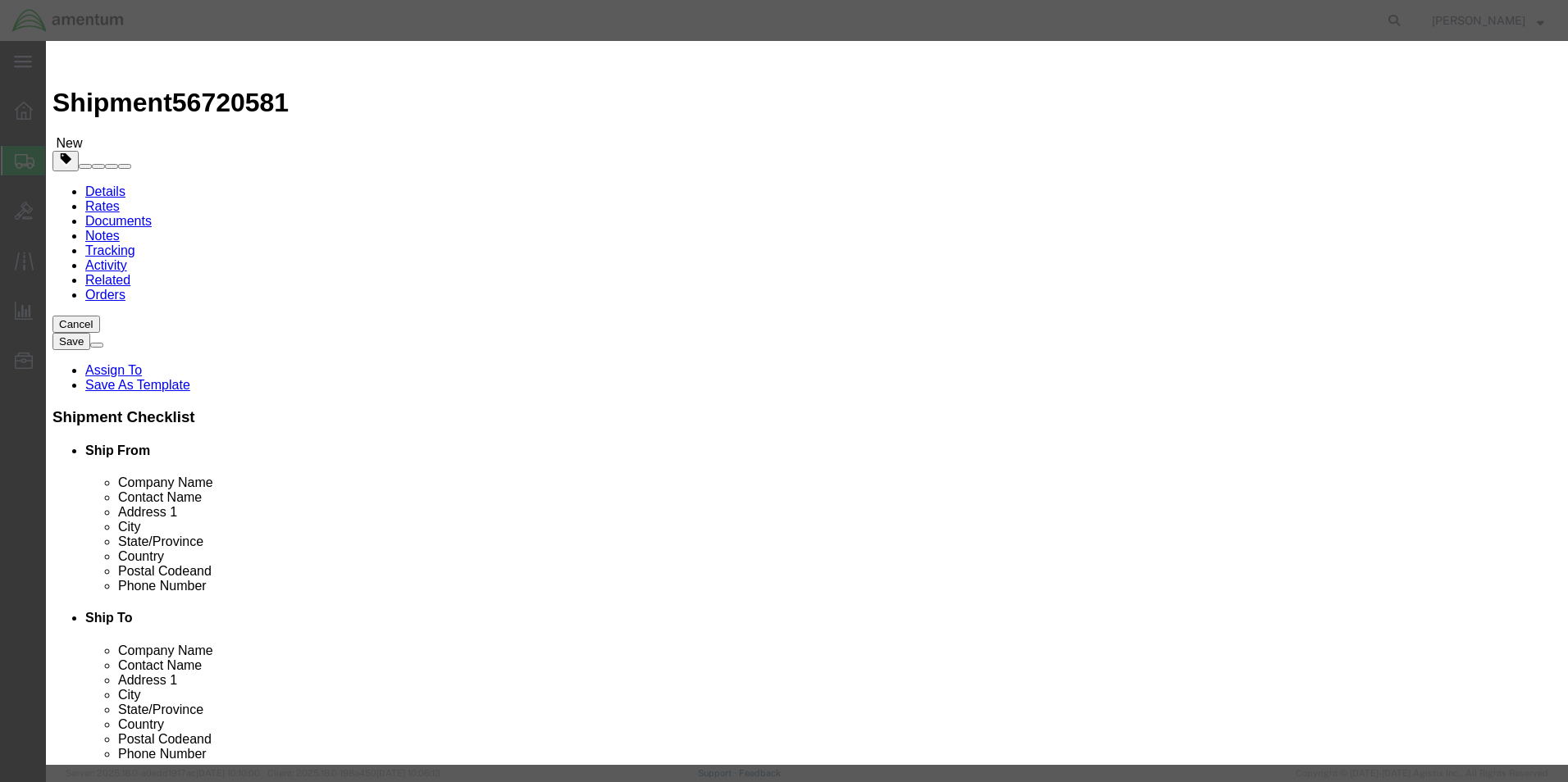
click input "2 AFT"
type input "2 AFT AND 2 FWD PASSENGER SEATS"
click input "0"
type input "4"
click input "text"
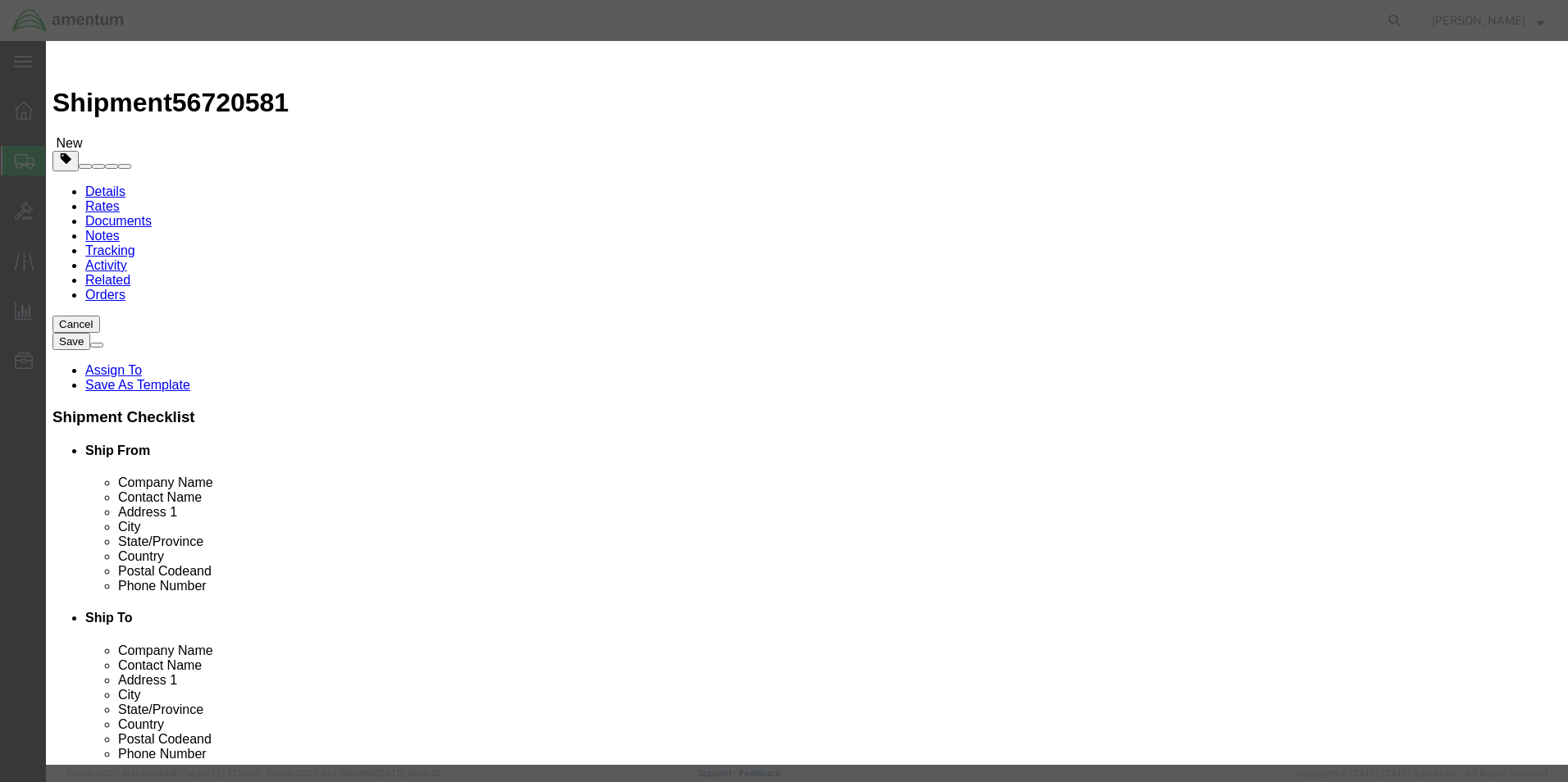
type input "4000.00"
click button "Save & Close"
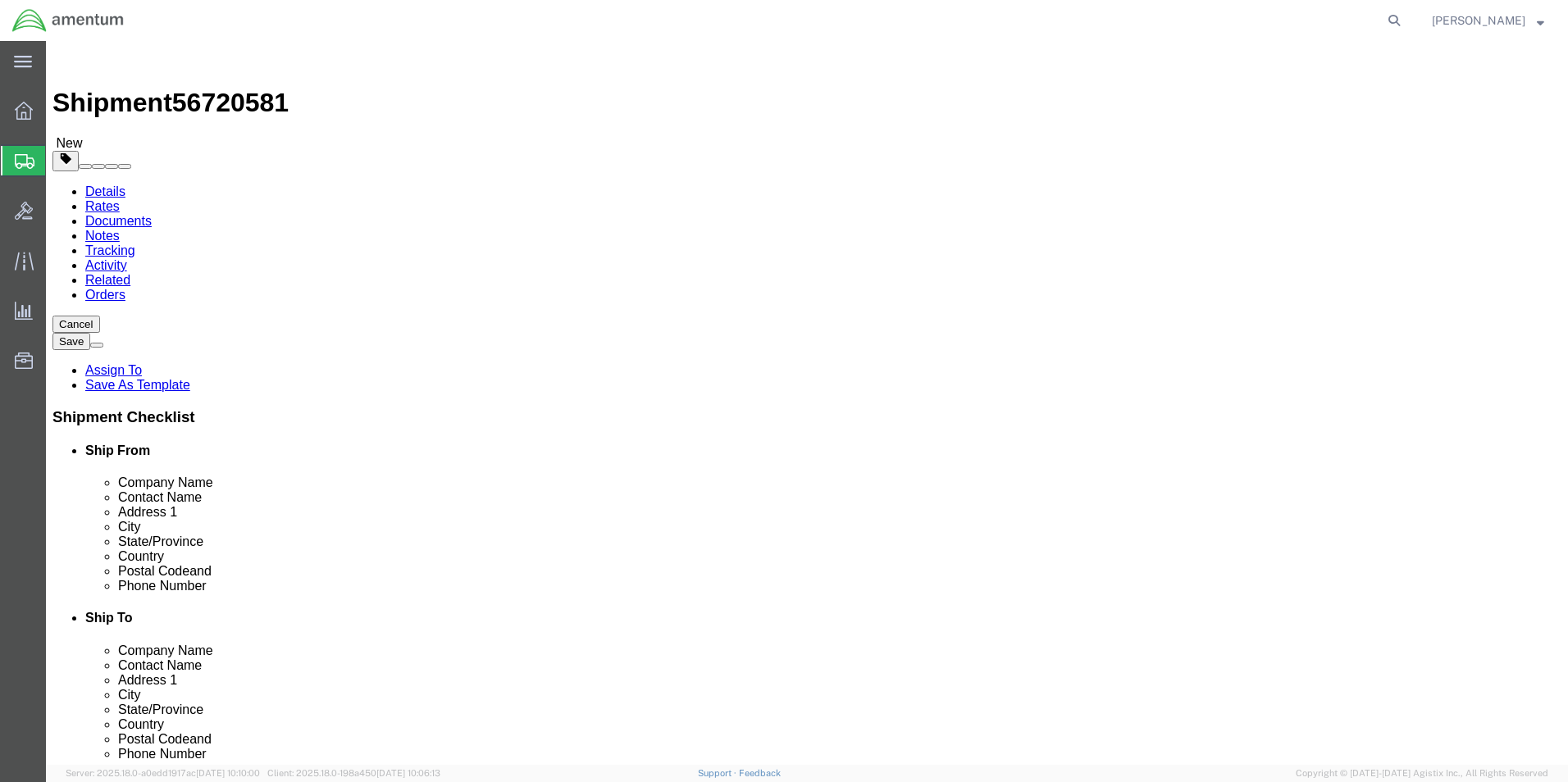
click button "Continue"
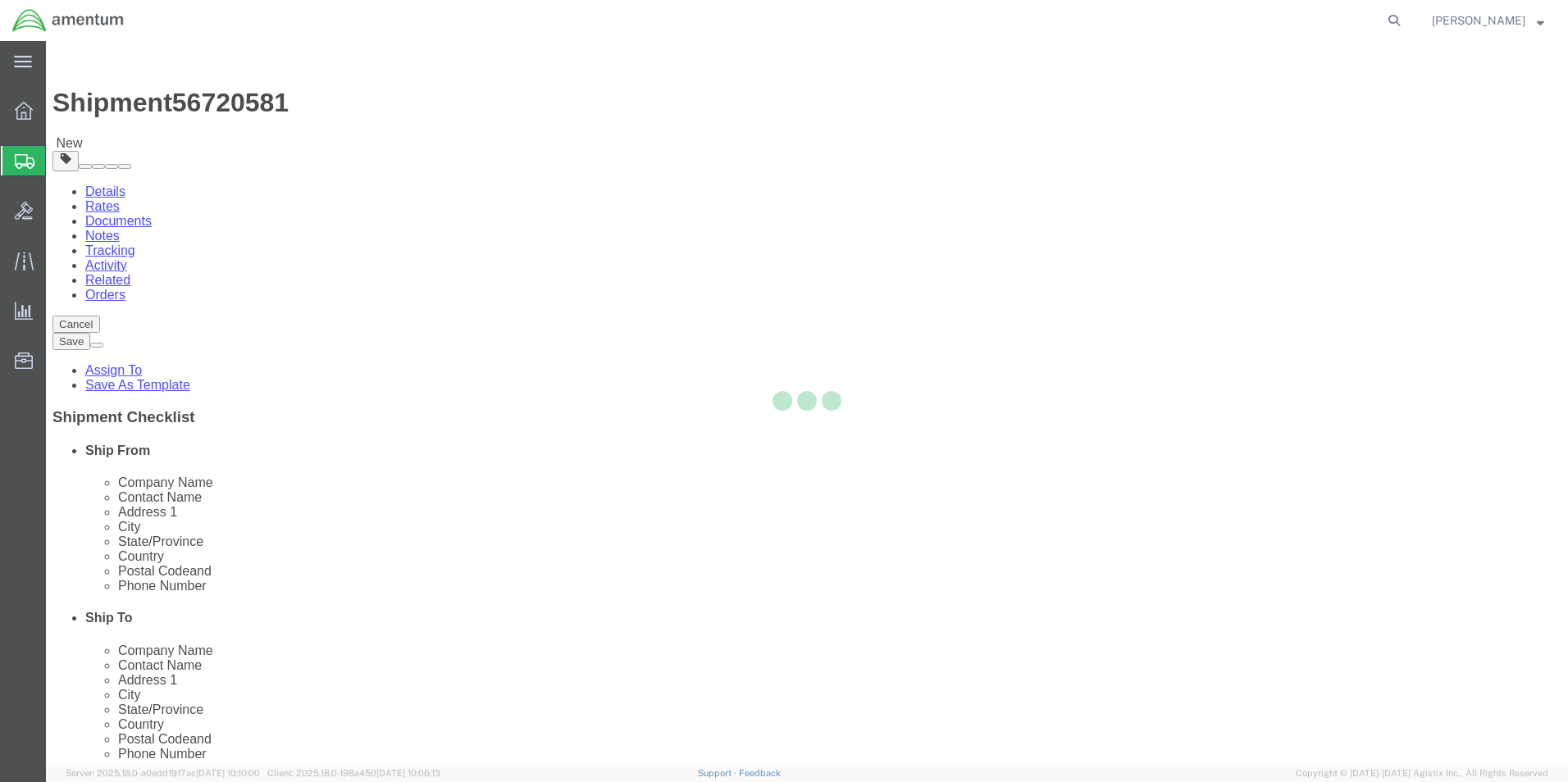
select select
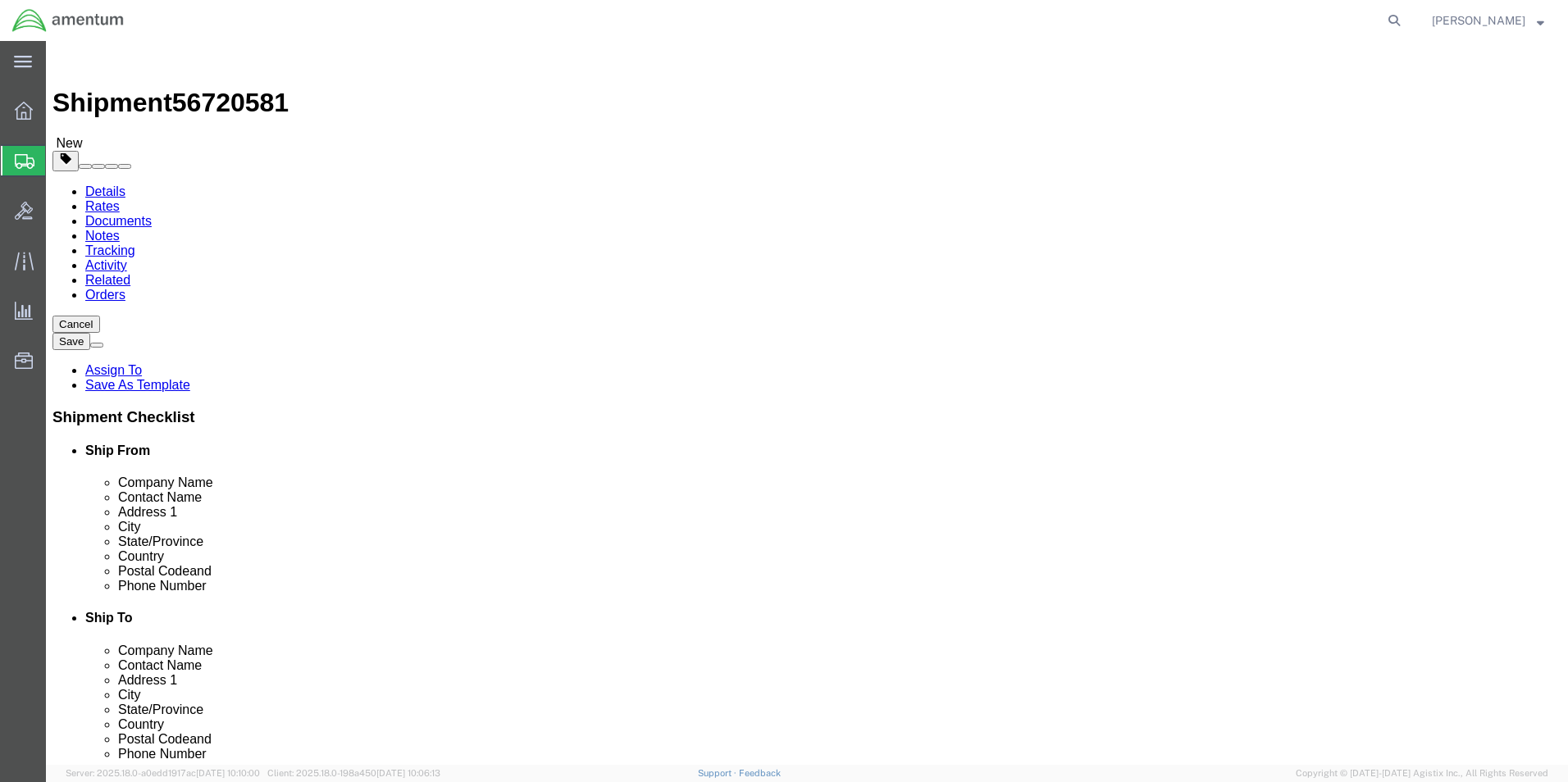
click button "Rate Shipment"
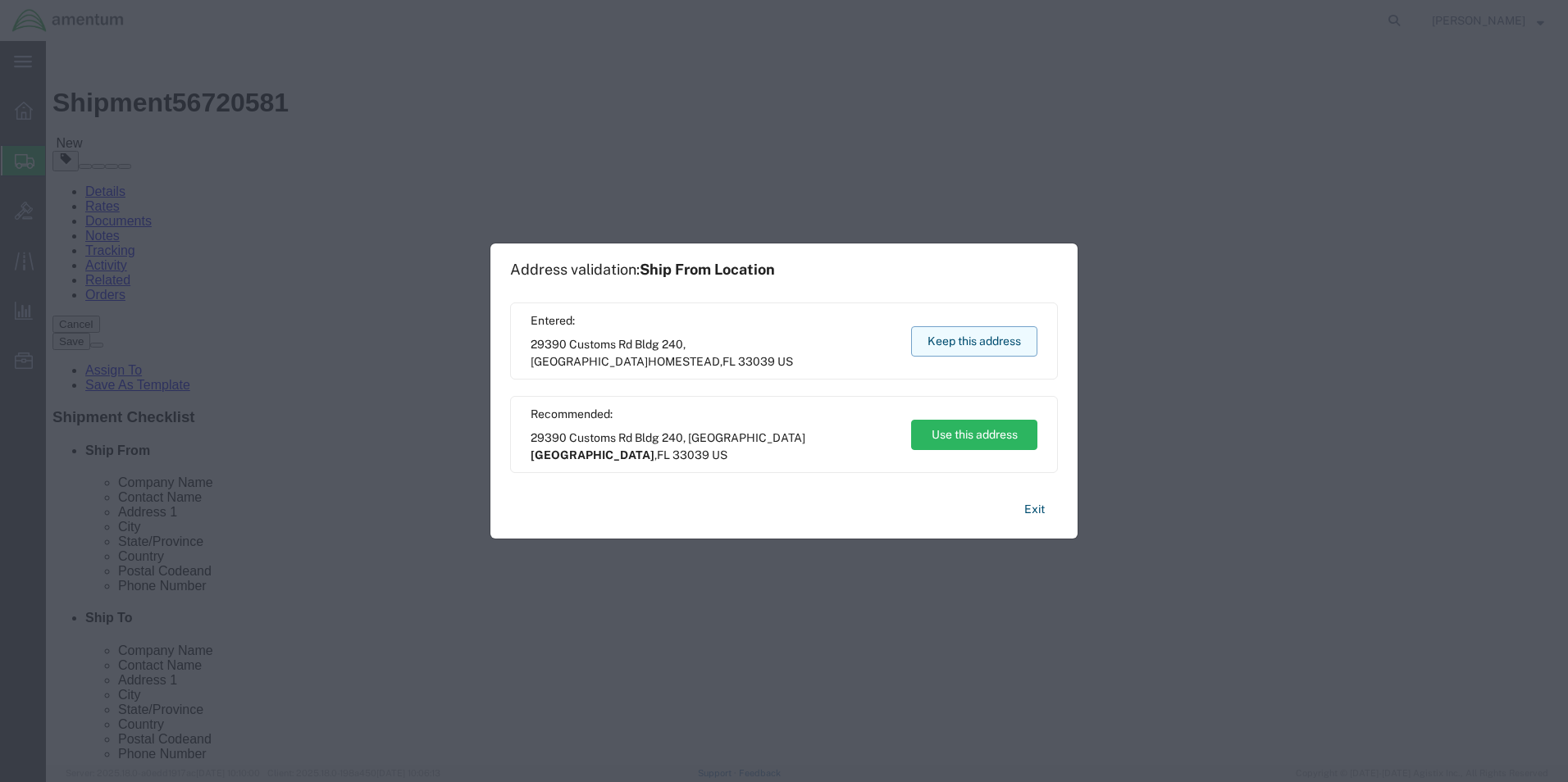
click at [970, 342] on button "Keep this address" at bounding box center [974, 342] width 127 height 31
